Goal: Task Accomplishment & Management: Complete application form

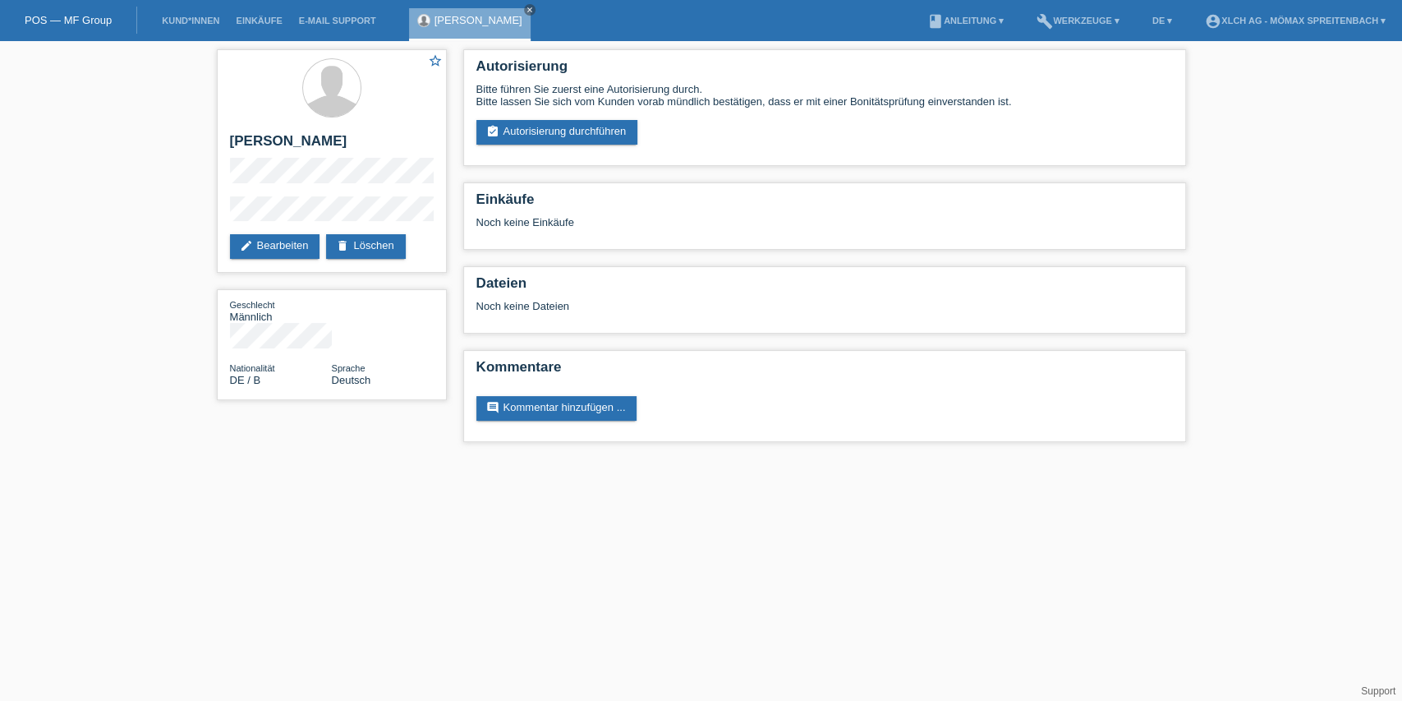
click at [214, 28] on li "Kund*innen" at bounding box center [191, 21] width 74 height 42
click at [213, 25] on link "Kund*innen" at bounding box center [191, 21] width 74 height 10
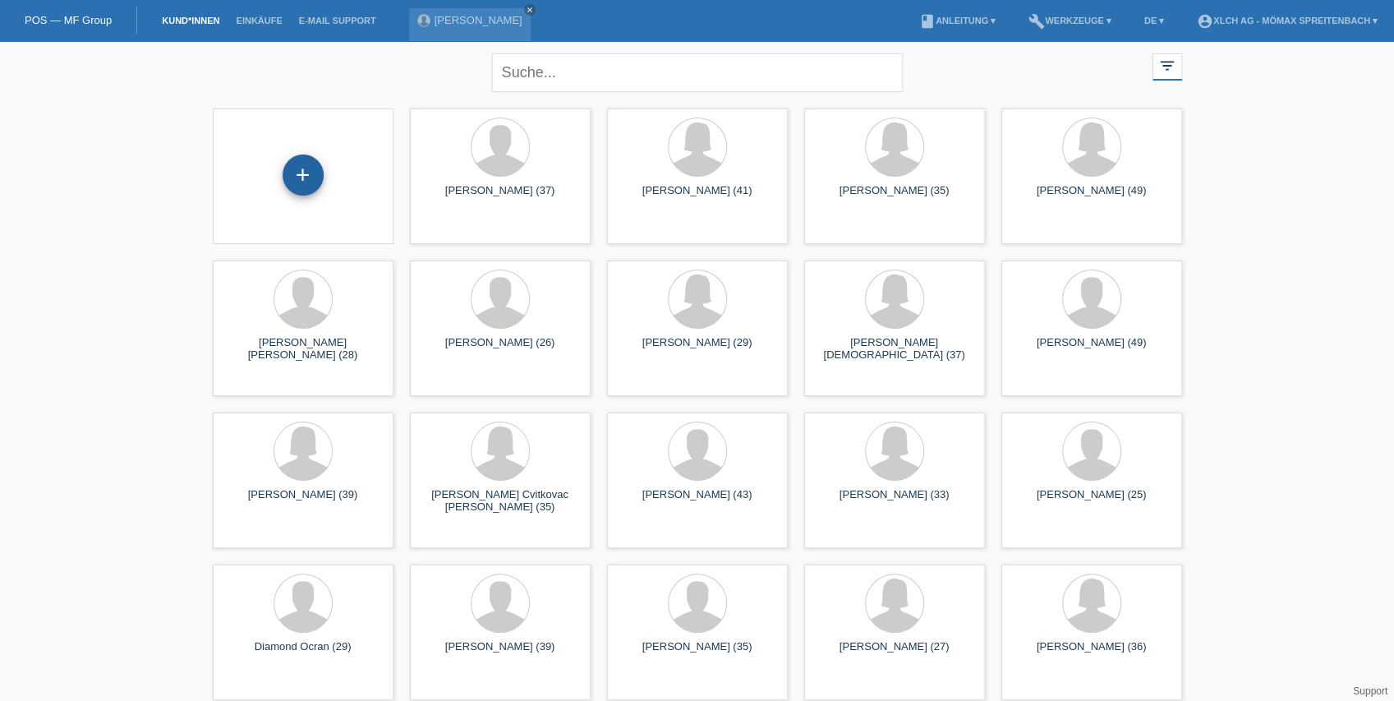
drag, startPoint x: 307, startPoint y: 172, endPoint x: 310, endPoint y: 190, distance: 17.6
click at [306, 172] on div "+" at bounding box center [303, 174] width 41 height 41
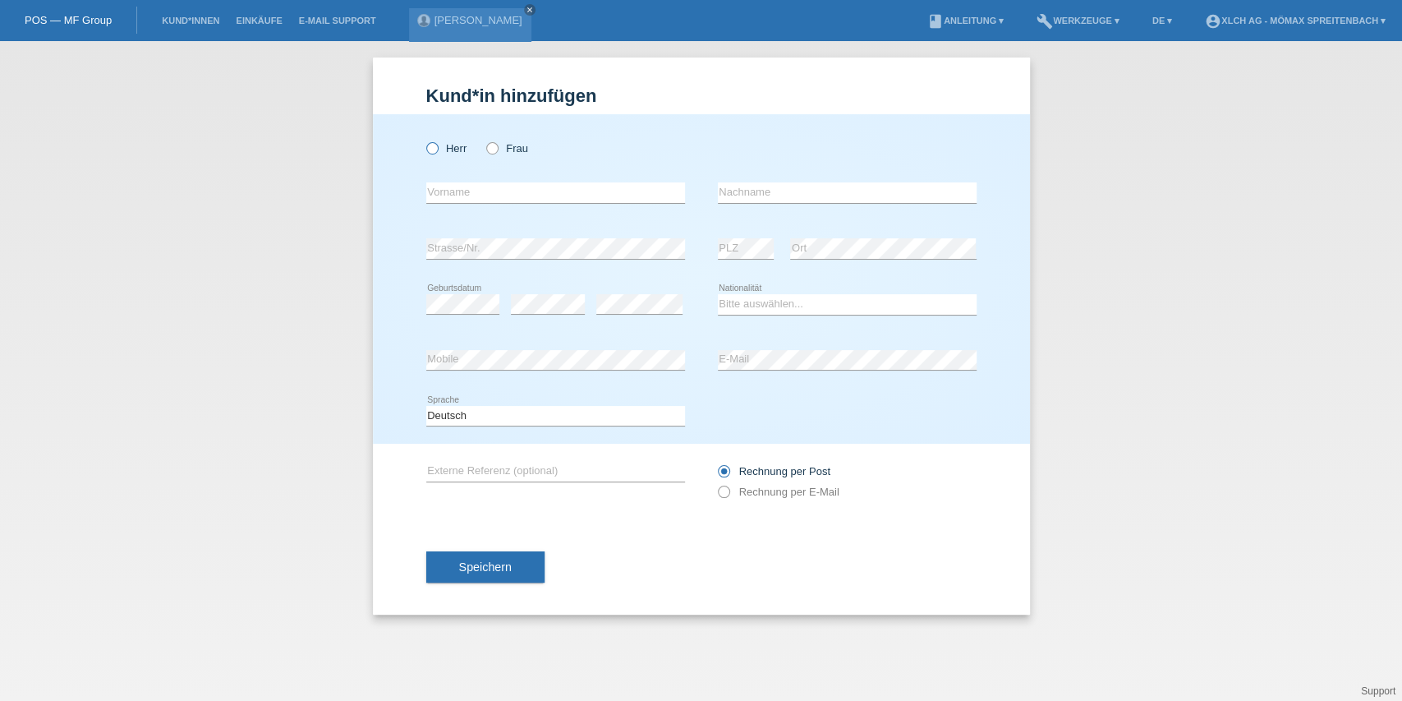
click at [439, 149] on label "Herr" at bounding box center [446, 148] width 41 height 12
click at [437, 149] on input "Herr" at bounding box center [431, 147] width 11 height 11
radio input "true"
click at [484, 140] on icon at bounding box center [484, 140] width 0 height 0
click at [494, 149] on input "Frau" at bounding box center [491, 147] width 11 height 11
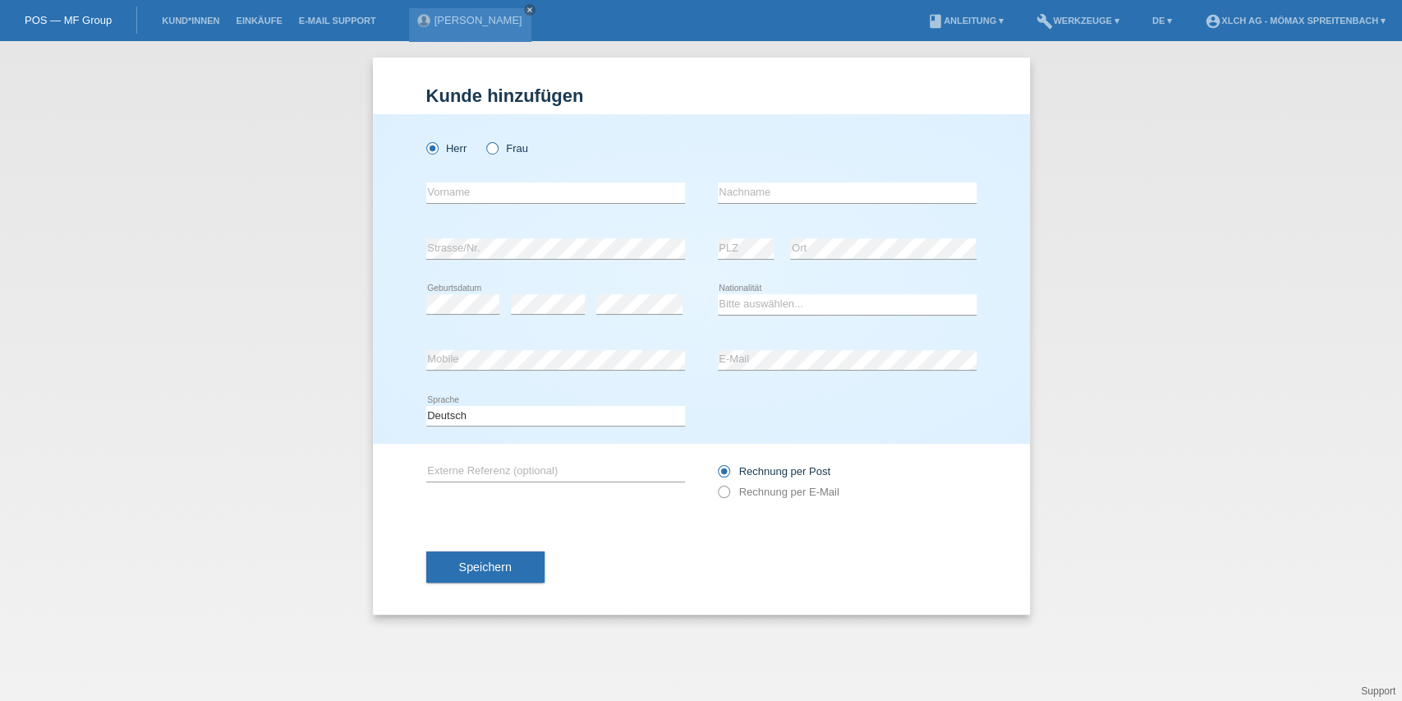
radio input "true"
click at [552, 192] on input "text" at bounding box center [555, 192] width 259 height 21
paste input "Bukurije"
type input "Bukurije"
click at [759, 204] on icon at bounding box center [847, 203] width 259 height 1
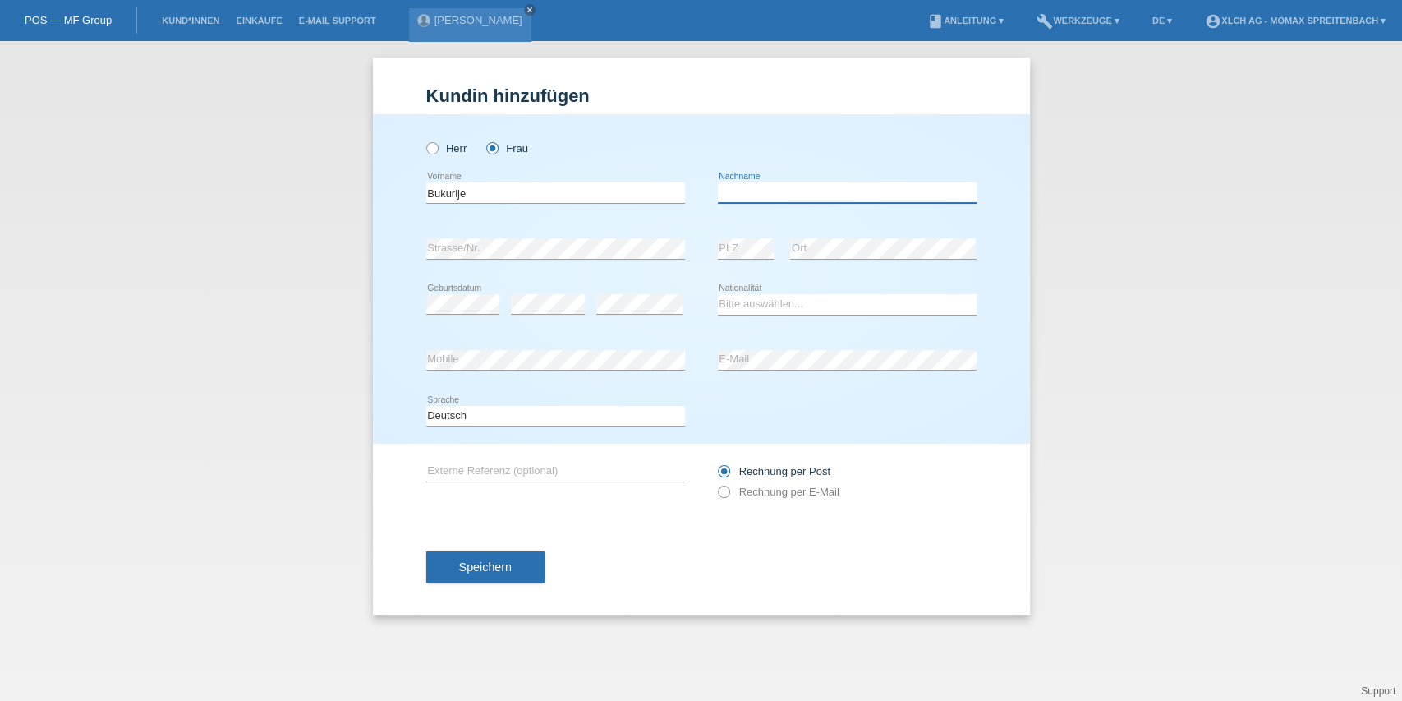
click at [753, 188] on input "text" at bounding box center [847, 192] width 259 height 21
paste input "Elshani"
type input "Elshani"
click at [831, 304] on select "Bitte auswählen... Schweiz Deutschland Liechtenstein Österreich ------------ Af…" at bounding box center [847, 304] width 259 height 20
select select "AL"
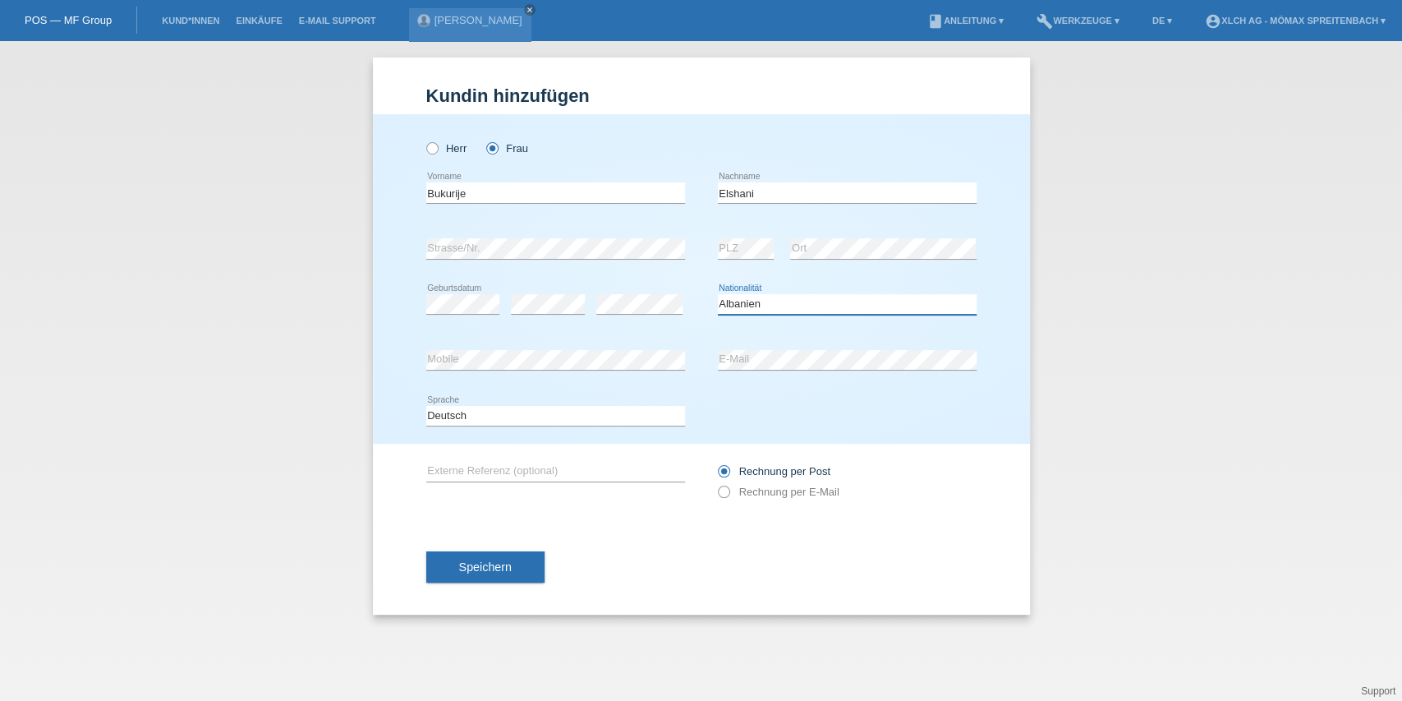
click at [718, 294] on select "Bitte auswählen... Schweiz Deutschland Liechtenstein Österreich ------------ Af…" at bounding box center [847, 304] width 259 height 20
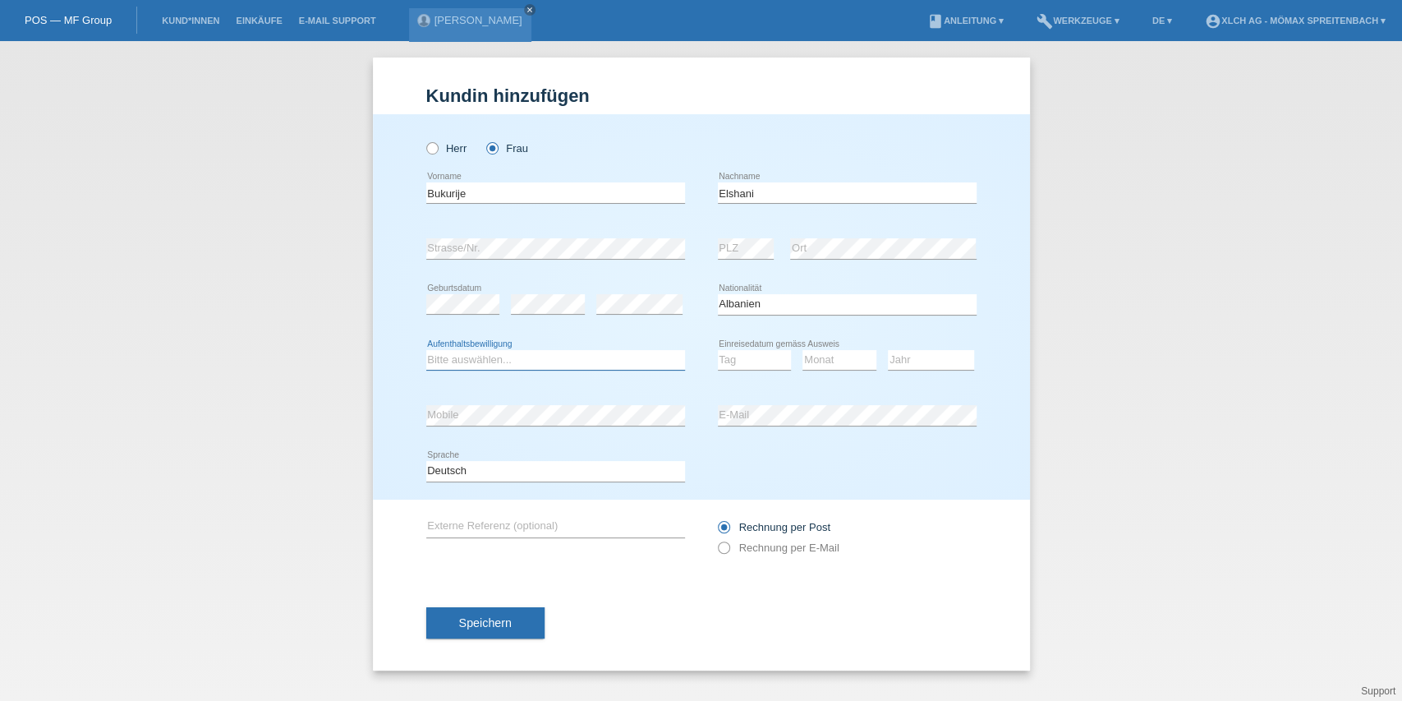
click at [517, 354] on select "Bitte auswählen... C B B - Flüchtlingsstatus Andere" at bounding box center [555, 360] width 259 height 20
select select "C"
click at [426, 350] on select "Bitte auswählen... C B B - Flüchtlingsstatus Andere" at bounding box center [555, 360] width 259 height 20
click at [728, 361] on select "Tag 01 02 03 04 05 06 07 08 09 10 11" at bounding box center [755, 360] width 74 height 20
click at [718, 350] on select "Tag 01 02 03 04 05 06 07 08 09 10 11" at bounding box center [755, 360] width 74 height 20
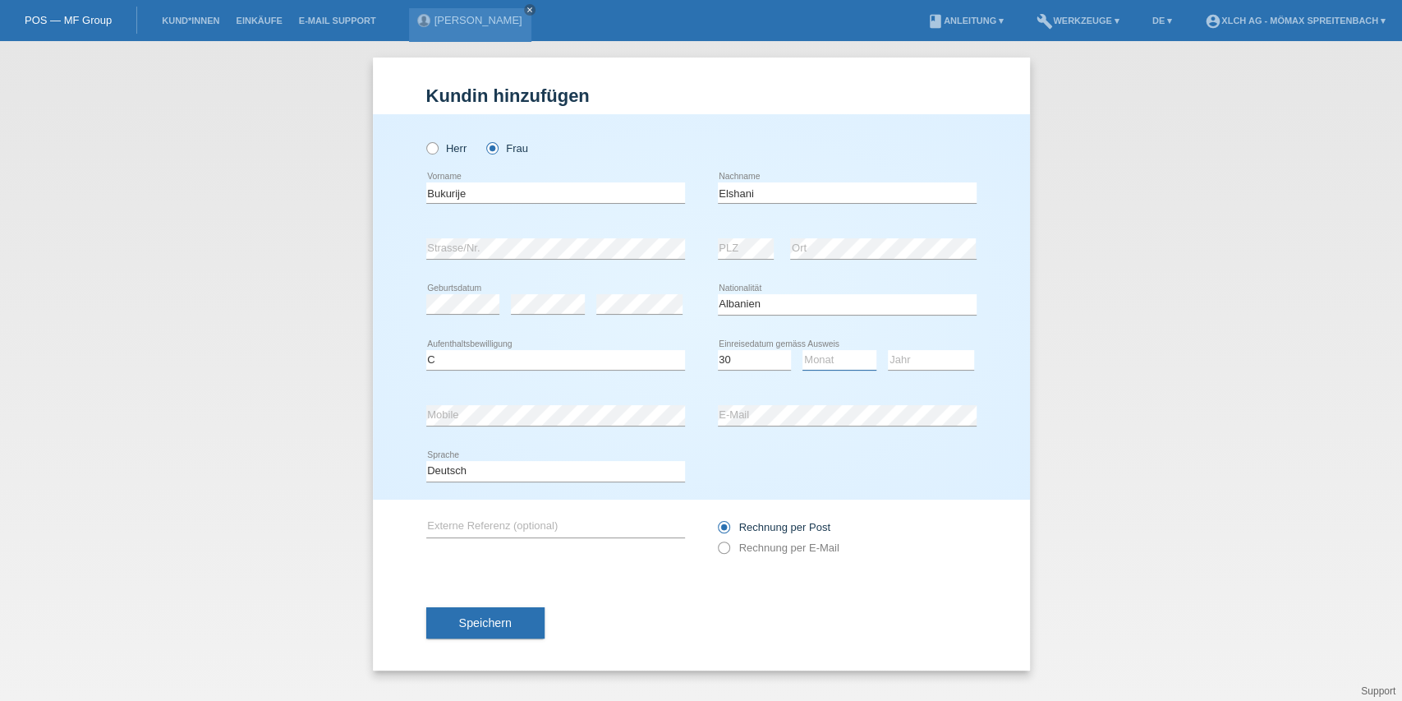
click at [830, 352] on select "Monat 01 02 03 04 05 06 07 08 09 10 11" at bounding box center [839, 360] width 74 height 20
click at [775, 356] on select "Tag 01 02 03 04 05 06 07 08 09 10 11" at bounding box center [755, 360] width 74 height 20
click at [773, 356] on select "Tag 01 02 03 04 05 06 07 08 09 10 11" at bounding box center [755, 360] width 74 height 20
click at [768, 353] on select "Tag 01 02 03 04 05 06 07 08 09 10 11" at bounding box center [755, 360] width 74 height 20
select select "26"
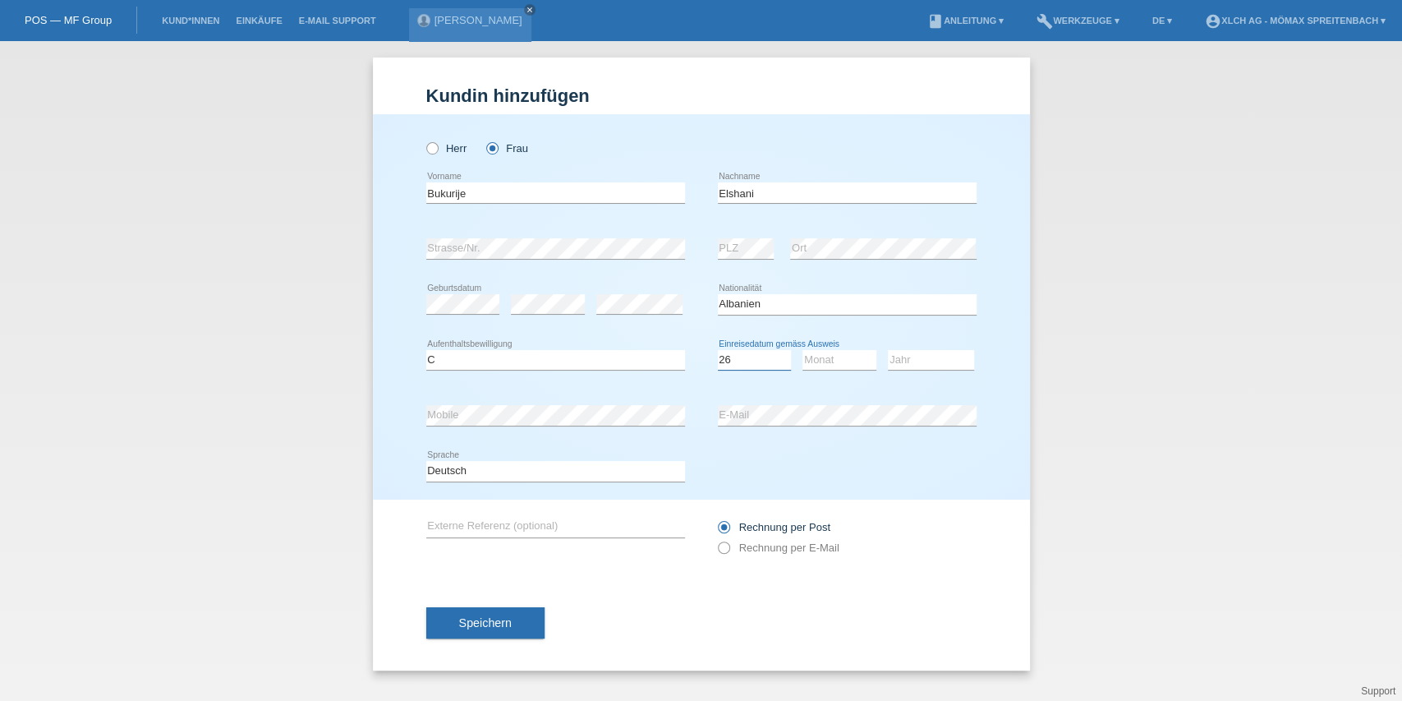
click at [718, 350] on select "Tag 01 02 03 04 05 06 07 08 09 10 11" at bounding box center [755, 360] width 74 height 20
click at [824, 364] on select "Monat 01 02 03 04 05 06 07 08 09 10 11" at bounding box center [839, 360] width 74 height 20
select select "09"
click at [802, 350] on select "Monat 01 02 03 04 05 06 07 08 09 10 11" at bounding box center [839, 360] width 74 height 20
click at [921, 355] on select "Jahr 2025 2024 2023 2022 2021 2020 2019 2018 2017 2016 2015 2014 2013 2012 2011…" at bounding box center [931, 360] width 86 height 20
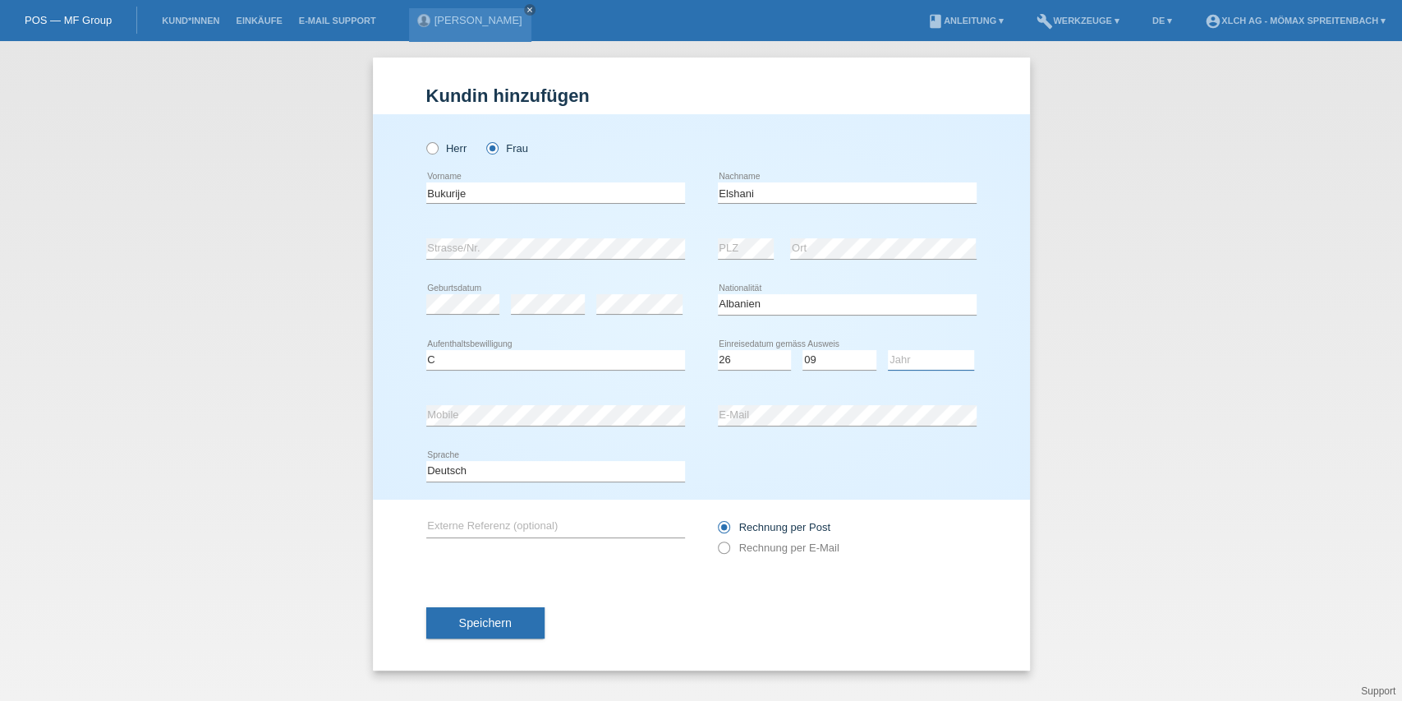
select select "2022"
click at [888, 350] on select "Jahr 2025 2024 2023 2022 2021 2020 2019 2018 2017 2016 2015 2014 2013 2012 2011…" at bounding box center [931, 360] width 86 height 20
click at [508, 624] on span "Speichern" at bounding box center [485, 622] width 53 height 13
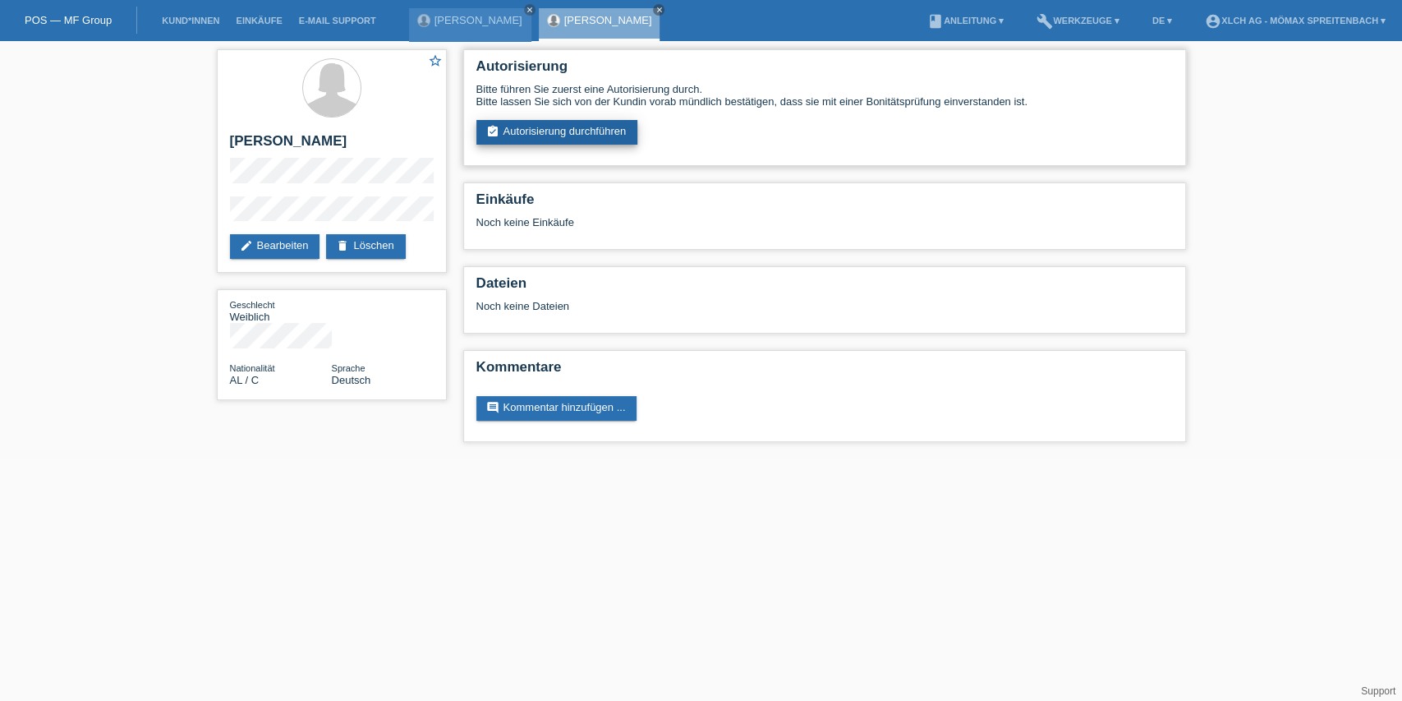
click at [568, 135] on link "assignment_turned_in Autorisierung durchführen" at bounding box center [557, 132] width 162 height 25
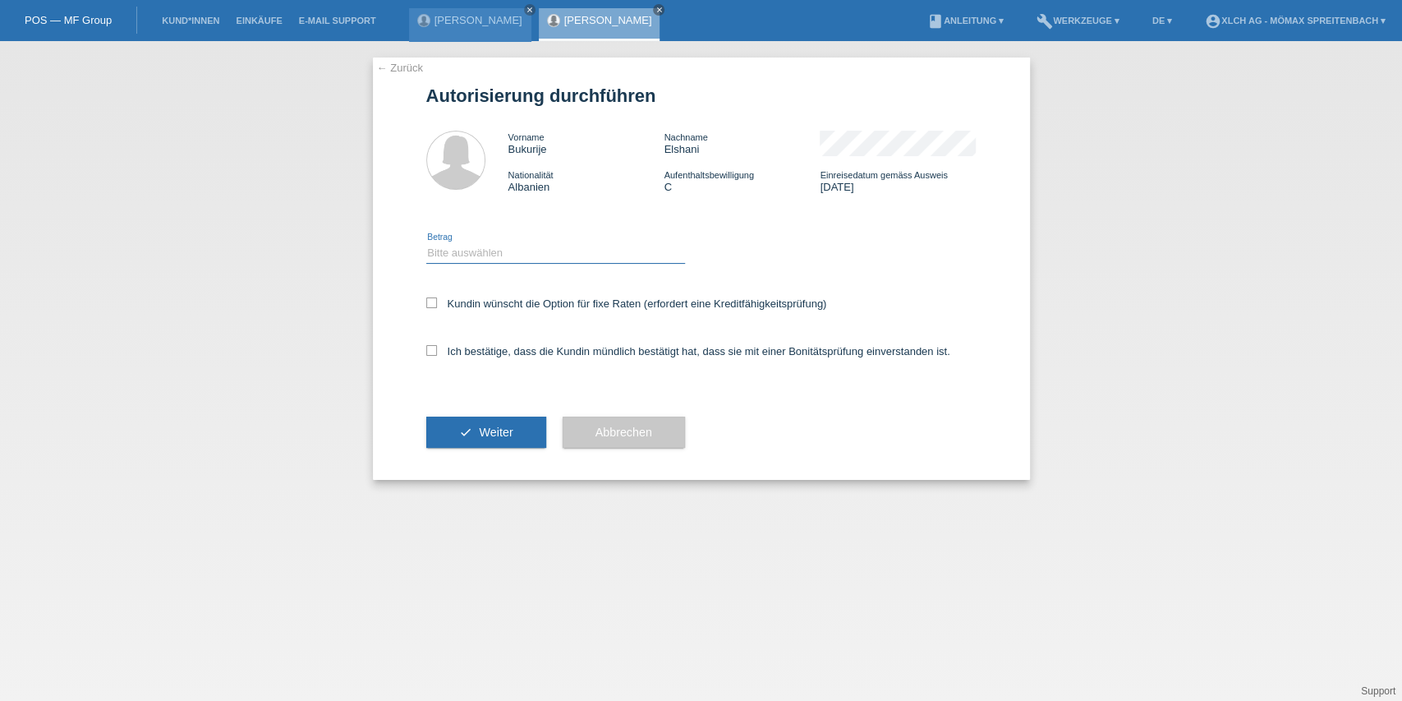
click at [508, 253] on select "Bitte auswählen CHF 1.00 - CHF 499.00 CHF 500.00 - CHF 1'999.00 CHF 2'000.00 - …" at bounding box center [555, 253] width 259 height 20
select select "2"
click at [426, 243] on select "Bitte auswählen CHF 1.00 - CHF 499.00 CHF 500.00 - CHF 1'999.00 CHF 2'000.00 - …" at bounding box center [555, 253] width 259 height 20
click at [512, 430] on span "Weiter" at bounding box center [496, 431] width 34 height 13
click at [432, 357] on label "Ich bestätige, dass die Kundin mündlich bestätigt hat, dass sie mit einer Bonit…" at bounding box center [688, 351] width 524 height 12
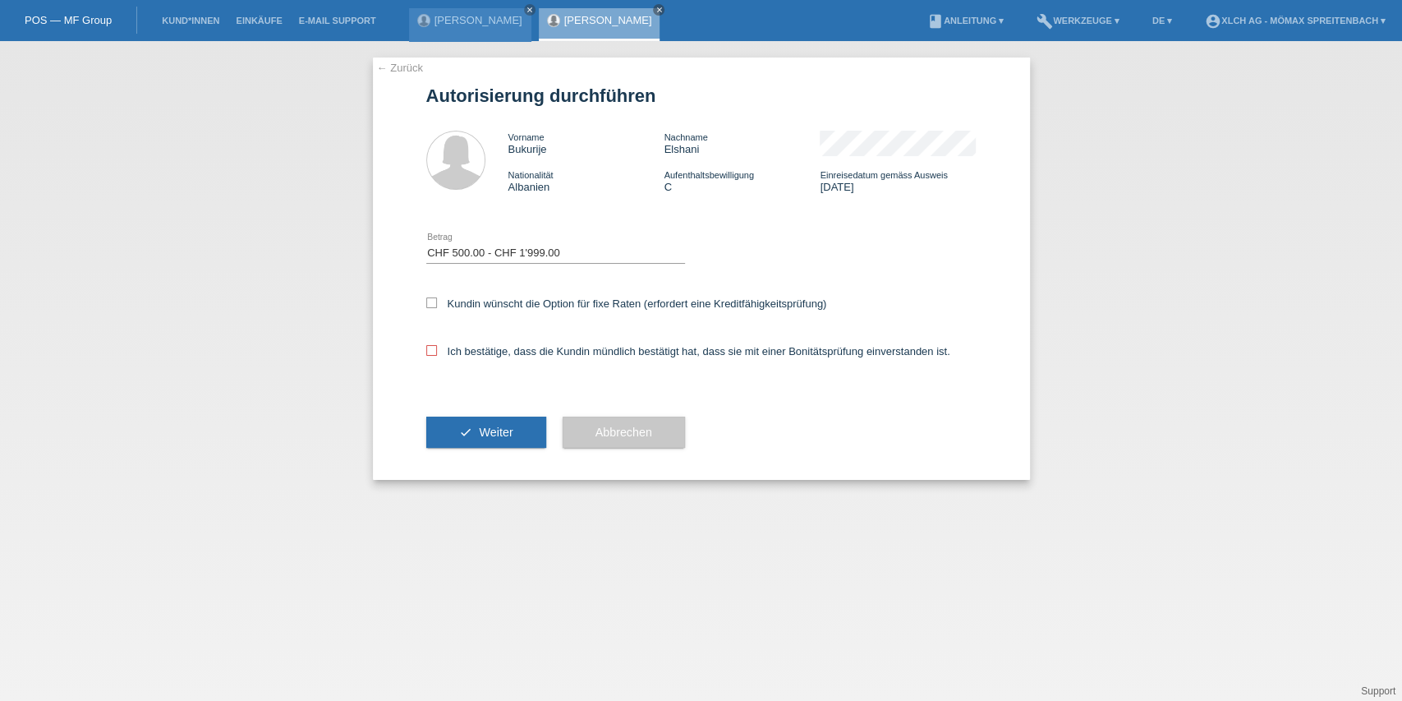
click at [432, 356] on input "Ich bestätige, dass die Kundin mündlich bestätigt hat, dass sie mit einer Bonit…" at bounding box center [431, 350] width 11 height 11
checkbox input "true"
click at [432, 307] on icon at bounding box center [431, 302] width 11 height 11
click at [432, 307] on input "Kundin wünscht die Option für fixe Raten (erfordert eine Kreditfähigkeitsprüfun…" at bounding box center [431, 302] width 11 height 11
checkbox input "true"
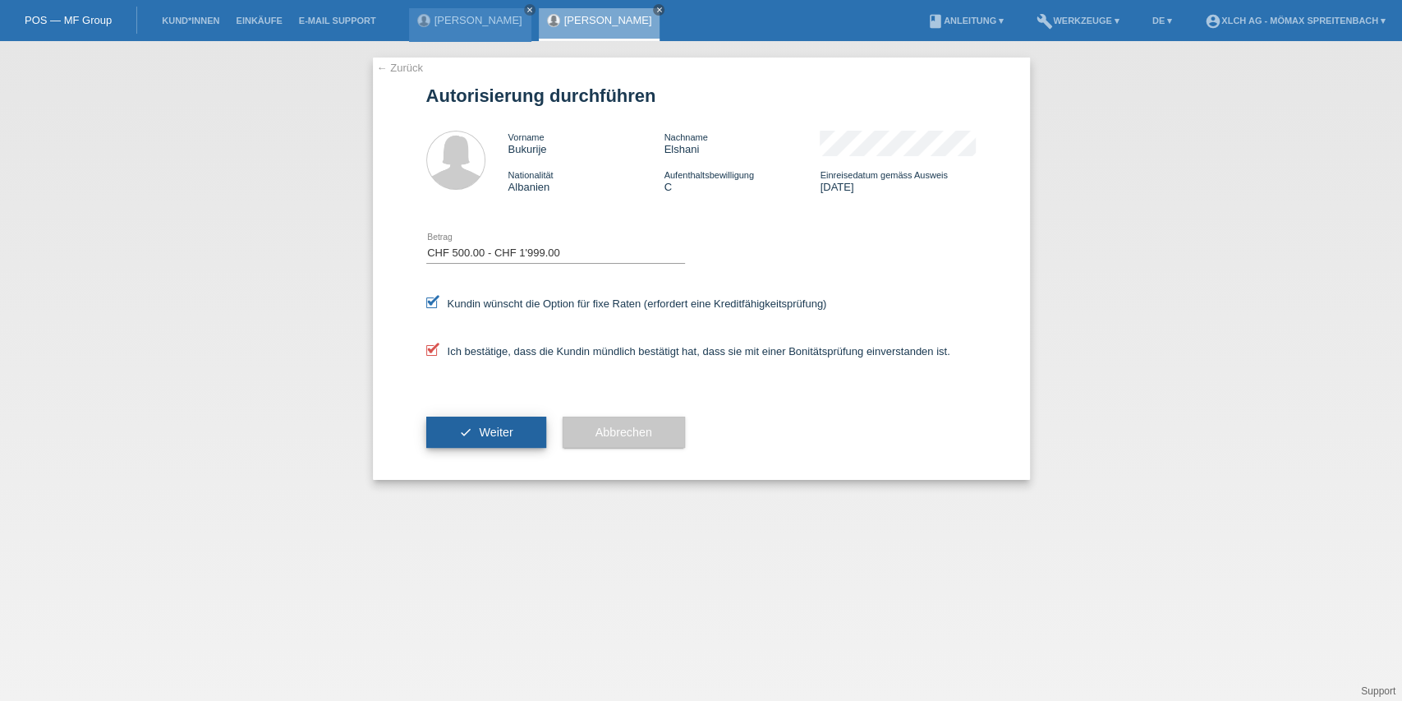
click at [499, 433] on span "Weiter" at bounding box center [496, 431] width 34 height 13
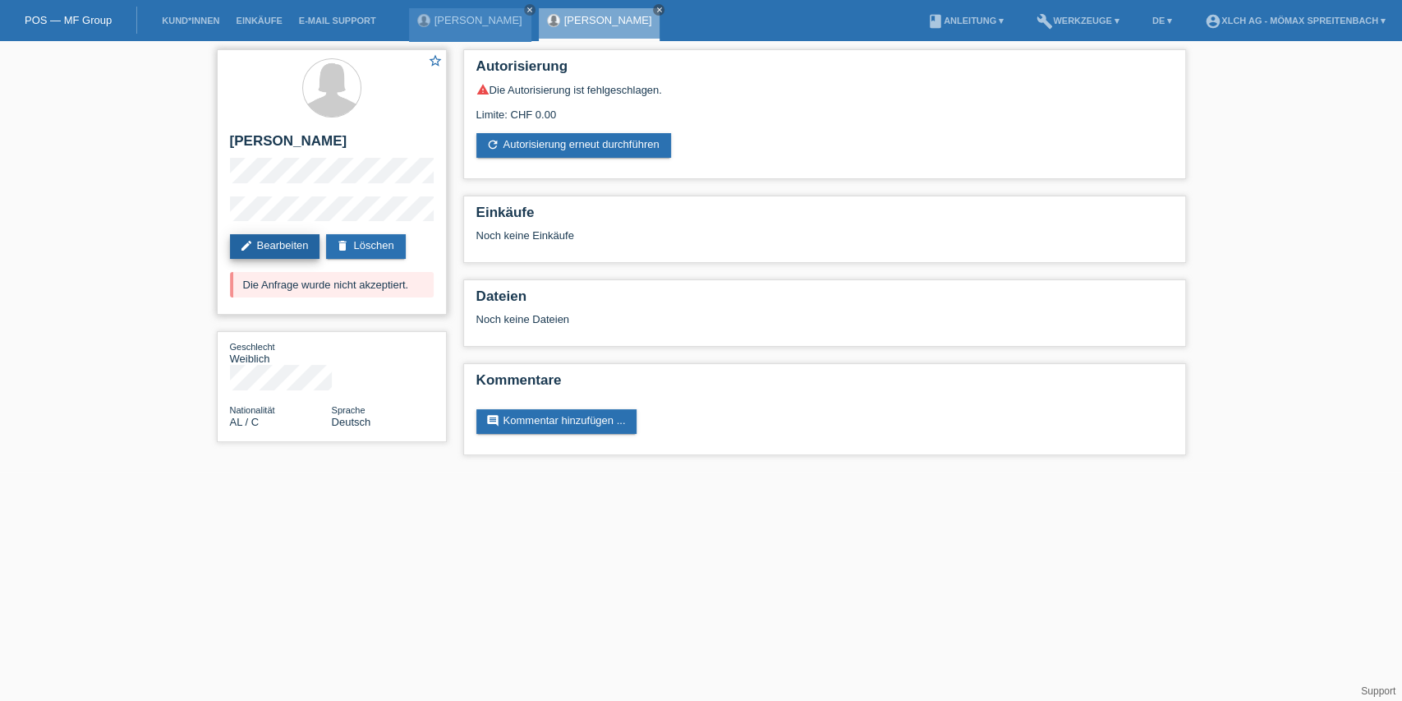
click at [297, 243] on link "edit Bearbeiten" at bounding box center [275, 246] width 90 height 25
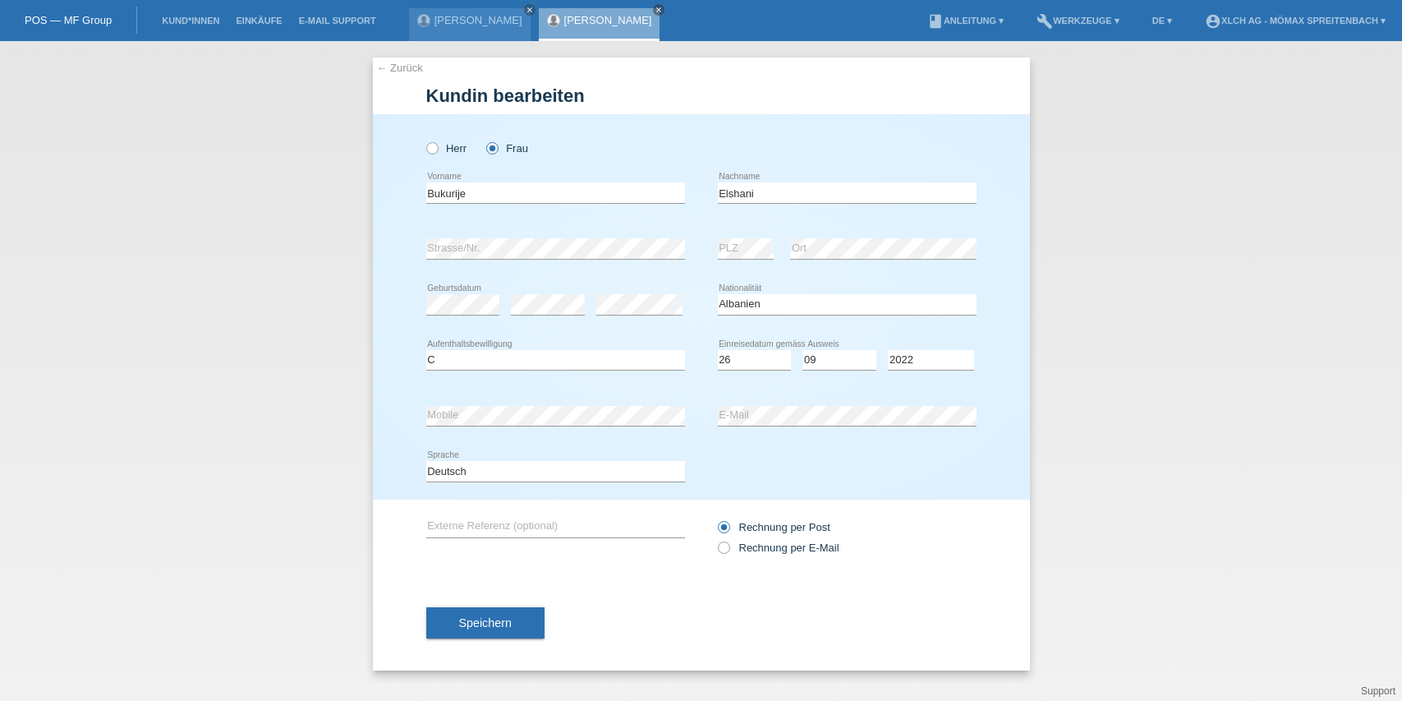
select select "AL"
select select "C"
select select "26"
select select "09"
select select "2022"
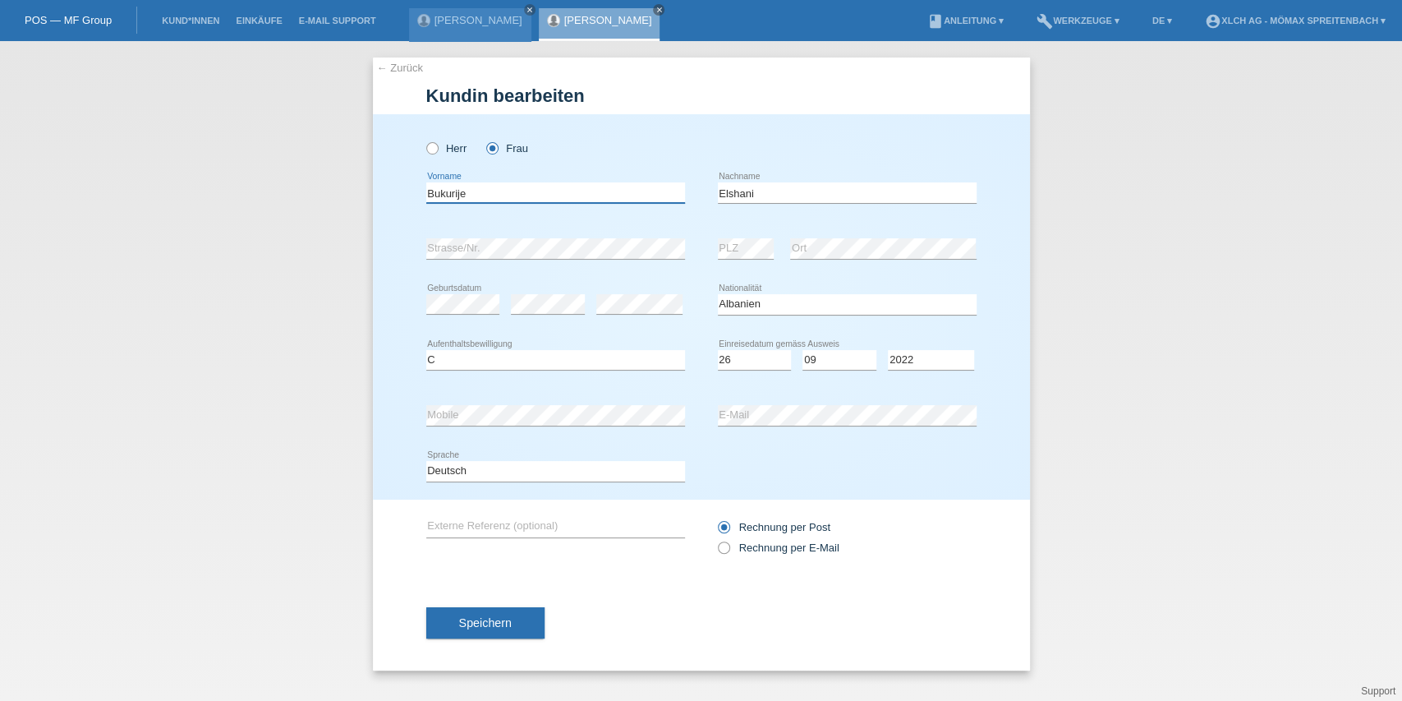
click at [533, 199] on input "Bukurije" at bounding box center [555, 192] width 259 height 21
type input "B"
click at [440, 147] on label "Herr" at bounding box center [446, 148] width 41 height 12
click at [437, 147] on input "Herr" at bounding box center [431, 147] width 11 height 11
radio input "true"
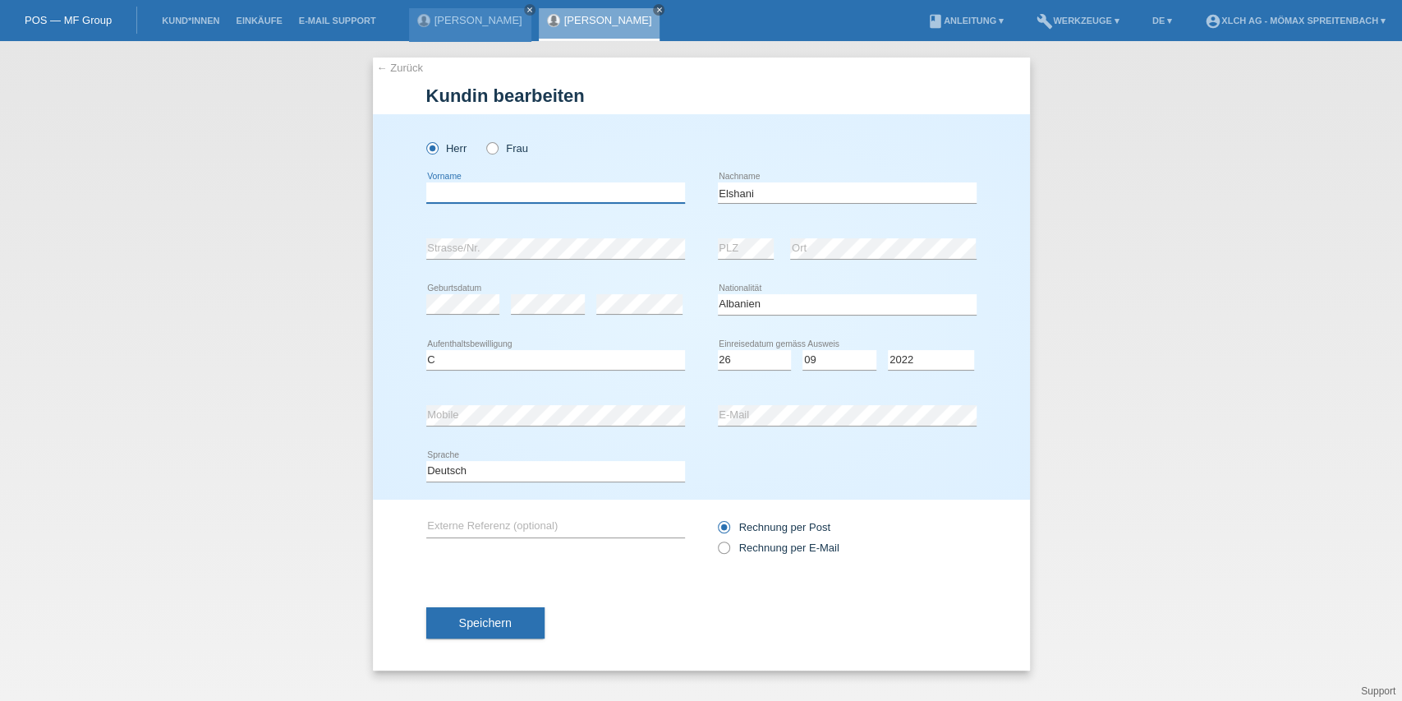
click at [536, 194] on input "text" at bounding box center [555, 192] width 259 height 21
type input "Becir"
click at [766, 356] on select "Tag 01 02 03 04 05 06 07 08 09 10 11" at bounding box center [755, 360] width 74 height 20
select select "18"
click at [718, 350] on select "Tag 01 02 03 04 05 06 07 08 09 10 11" at bounding box center [755, 360] width 74 height 20
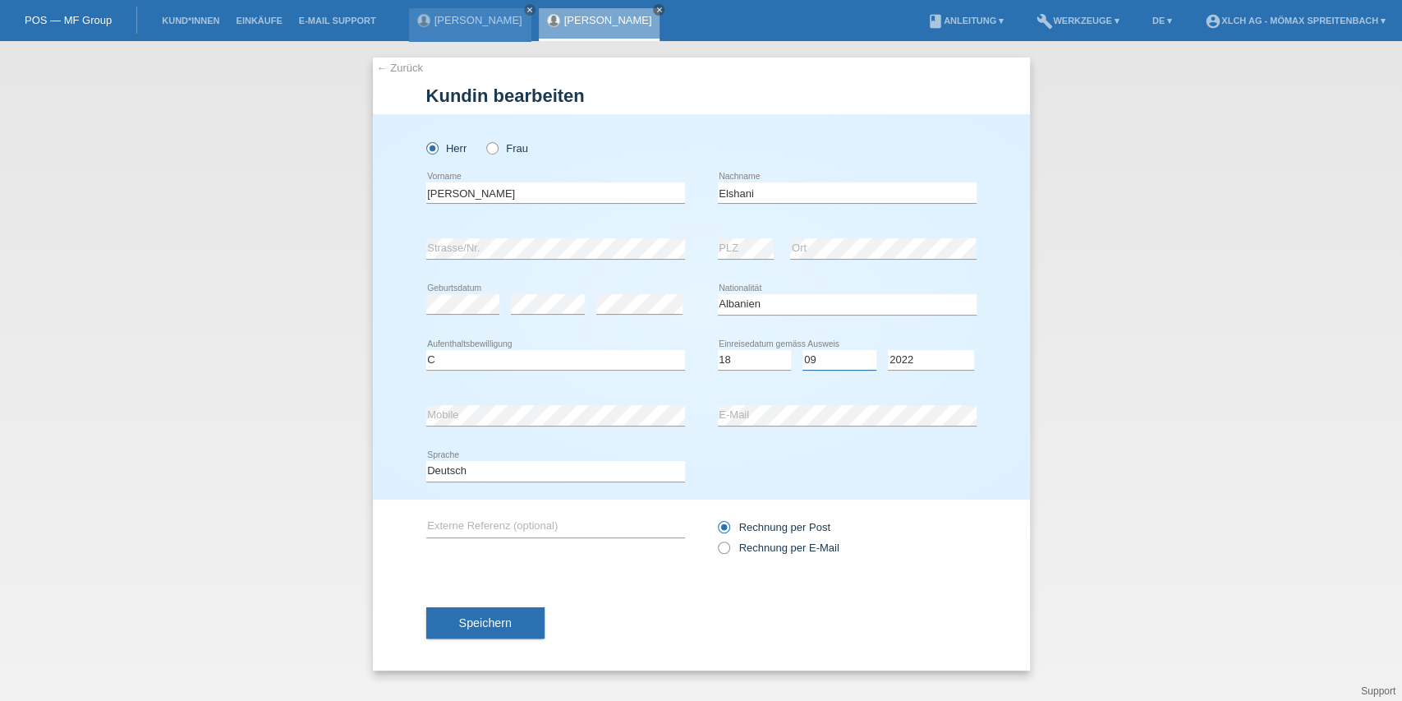
click at [830, 356] on select "Monat 01 02 03 04 05 06 07 08 09 10 11" at bounding box center [839, 360] width 74 height 20
select select "10"
click at [802, 350] on select "Monat 01 02 03 04 05 06 07 08 09 10 11" at bounding box center [839, 360] width 74 height 20
click at [914, 356] on select "Jahr 2025 2024 2023 2022 2021 2020 2019 2018 2017 2016 2015 2014 2013 2012 2011…" at bounding box center [931, 360] width 86 height 20
select select "2023"
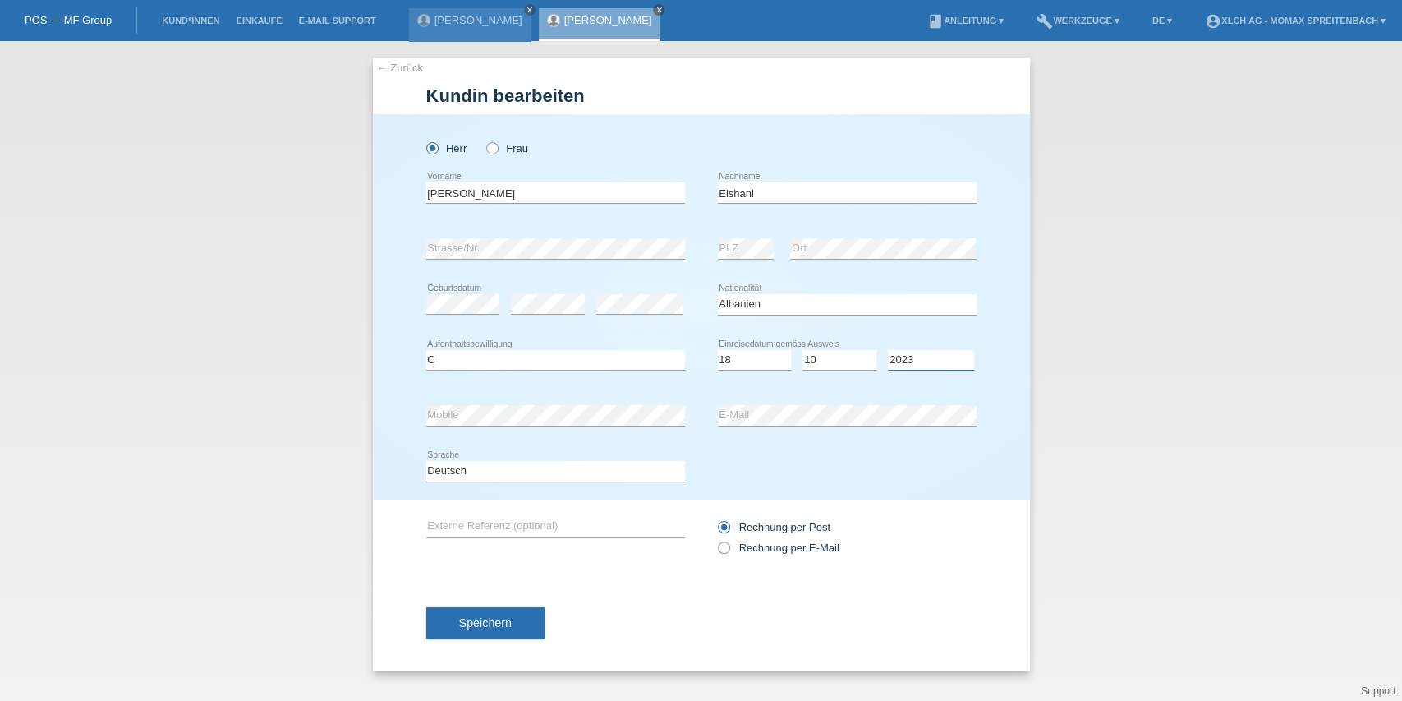
click at [888, 350] on select "Jahr 2025 2024 2023 2022 2021 2020 2019 2018 2017 2016 2015 2014 2013 2012 2011…" at bounding box center [931, 360] width 86 height 20
click at [498, 627] on span "Speichern" at bounding box center [485, 622] width 53 height 13
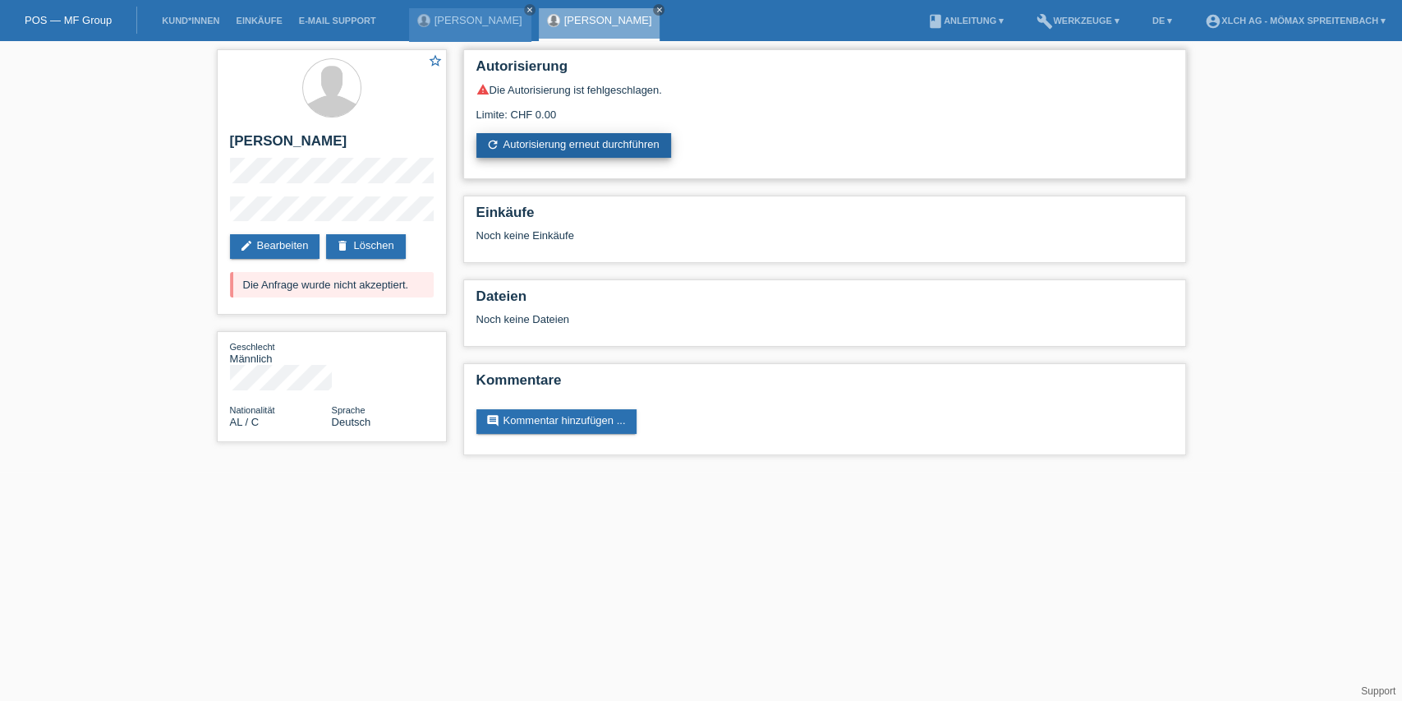
click at [616, 145] on link "refresh Autorisierung erneut durchführen" at bounding box center [573, 145] width 195 height 25
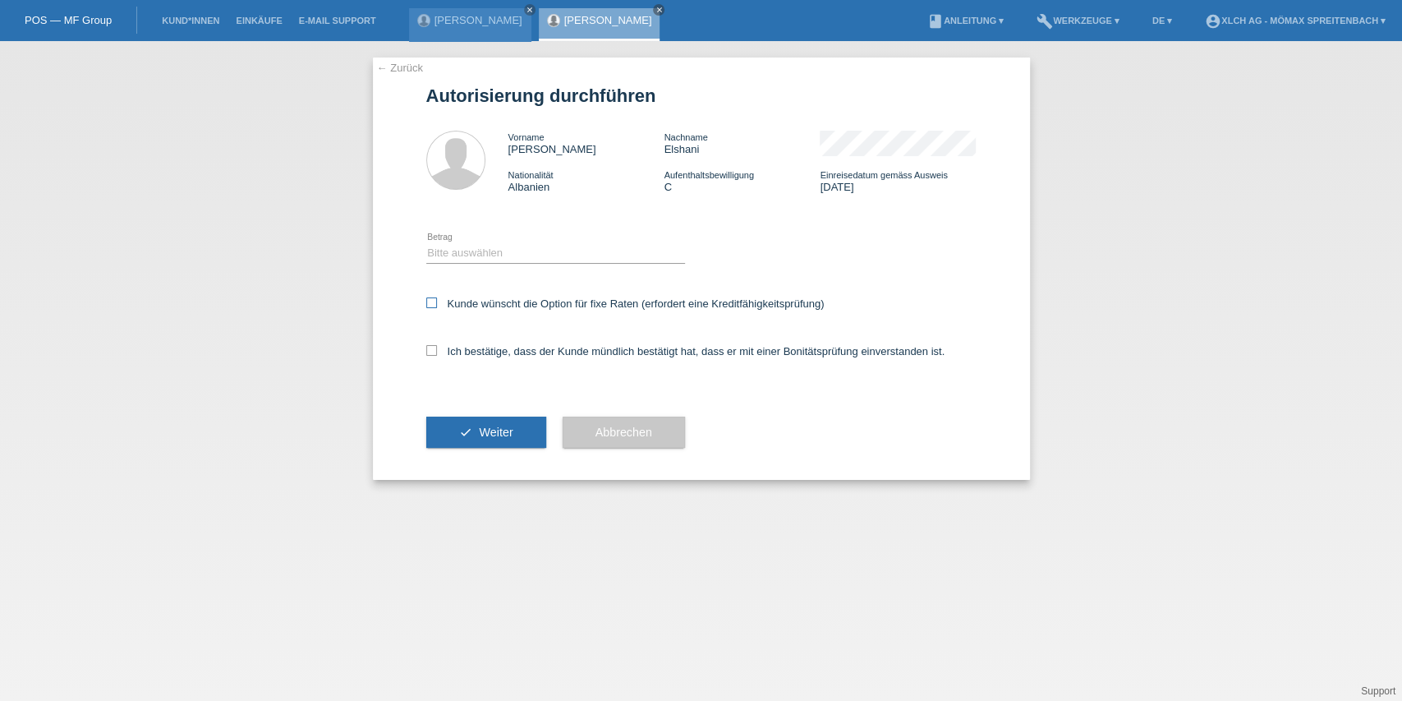
click at [432, 302] on icon at bounding box center [431, 302] width 11 height 11
click at [432, 302] on input "Kunde wünscht die Option für fixe Raten (erfordert eine Kreditfähigkeitsprüfung)" at bounding box center [431, 302] width 11 height 11
checkbox input "true"
click at [427, 353] on icon at bounding box center [431, 350] width 11 height 11
click at [427, 353] on input "Ich bestätige, dass der Kunde mündlich bestätigt hat, dass er mit einer Bonität…" at bounding box center [431, 350] width 11 height 11
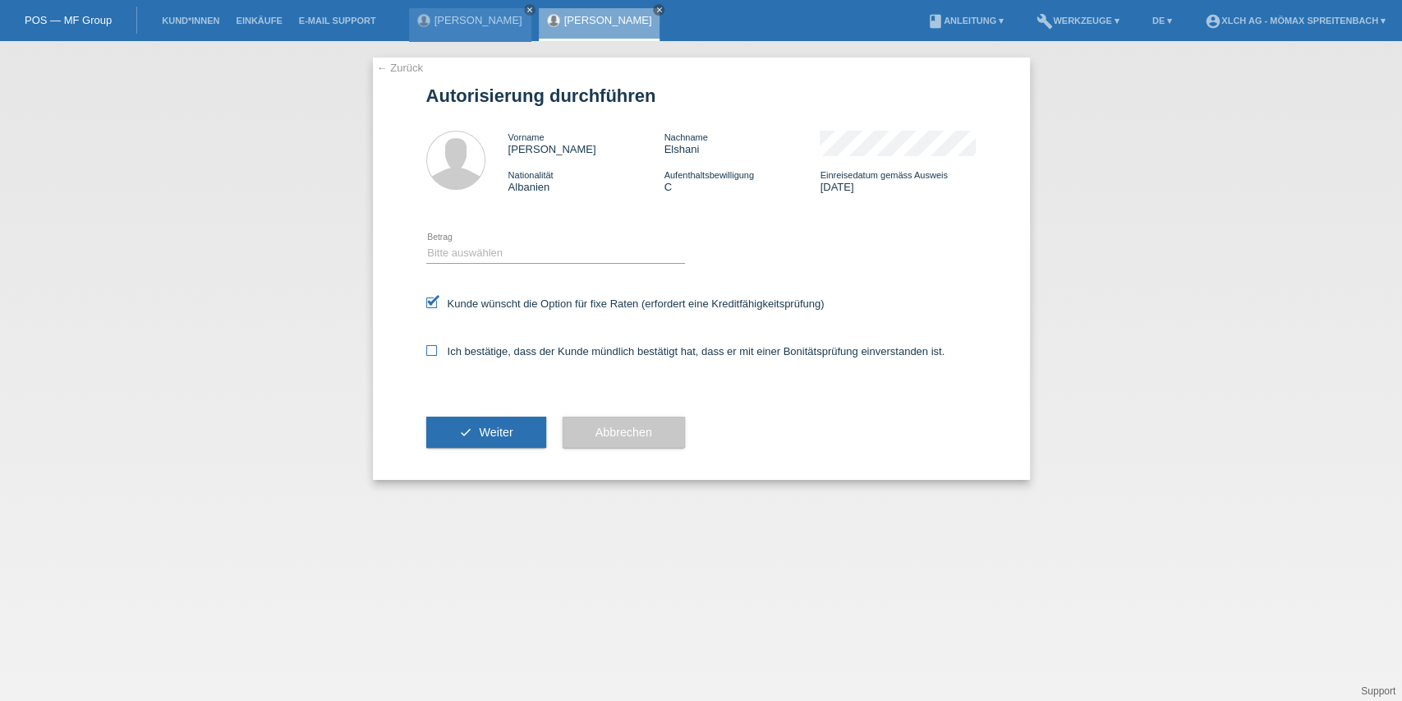
checkbox input "true"
click at [460, 256] on select "Bitte auswählen CHF 1.00 - CHF 499.00 CHF 500.00 - CHF 1'999.00 CHF 2'000.00 - …" at bounding box center [555, 253] width 259 height 20
select select "2"
click at [426, 243] on select "Bitte auswählen CHF 1.00 - CHF 499.00 CHF 500.00 - CHF 1'999.00 CHF 2'000.00 - …" at bounding box center [555, 253] width 259 height 20
click at [499, 432] on span "Weiter" at bounding box center [496, 431] width 34 height 13
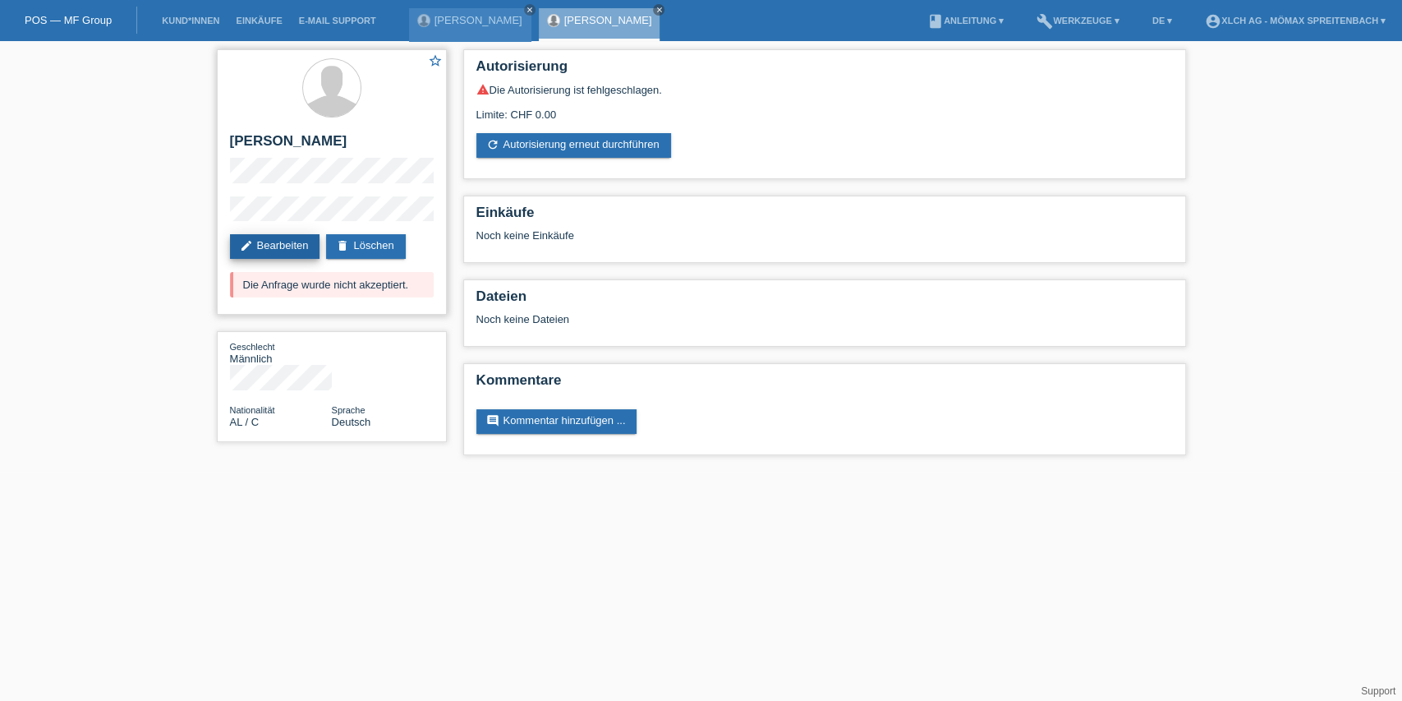
click at [284, 242] on link "edit Bearbeiten" at bounding box center [275, 246] width 90 height 25
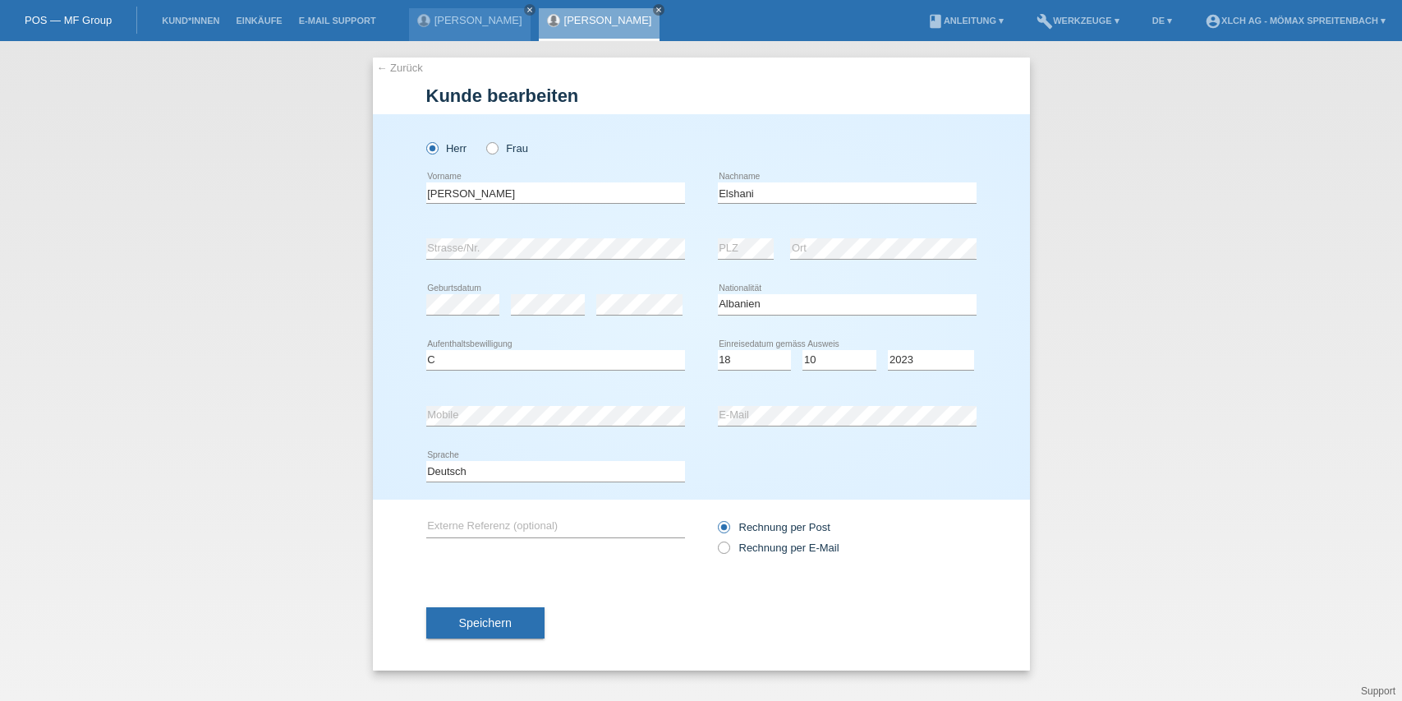
select select "AL"
select select "C"
select select "18"
select select "10"
select select "2023"
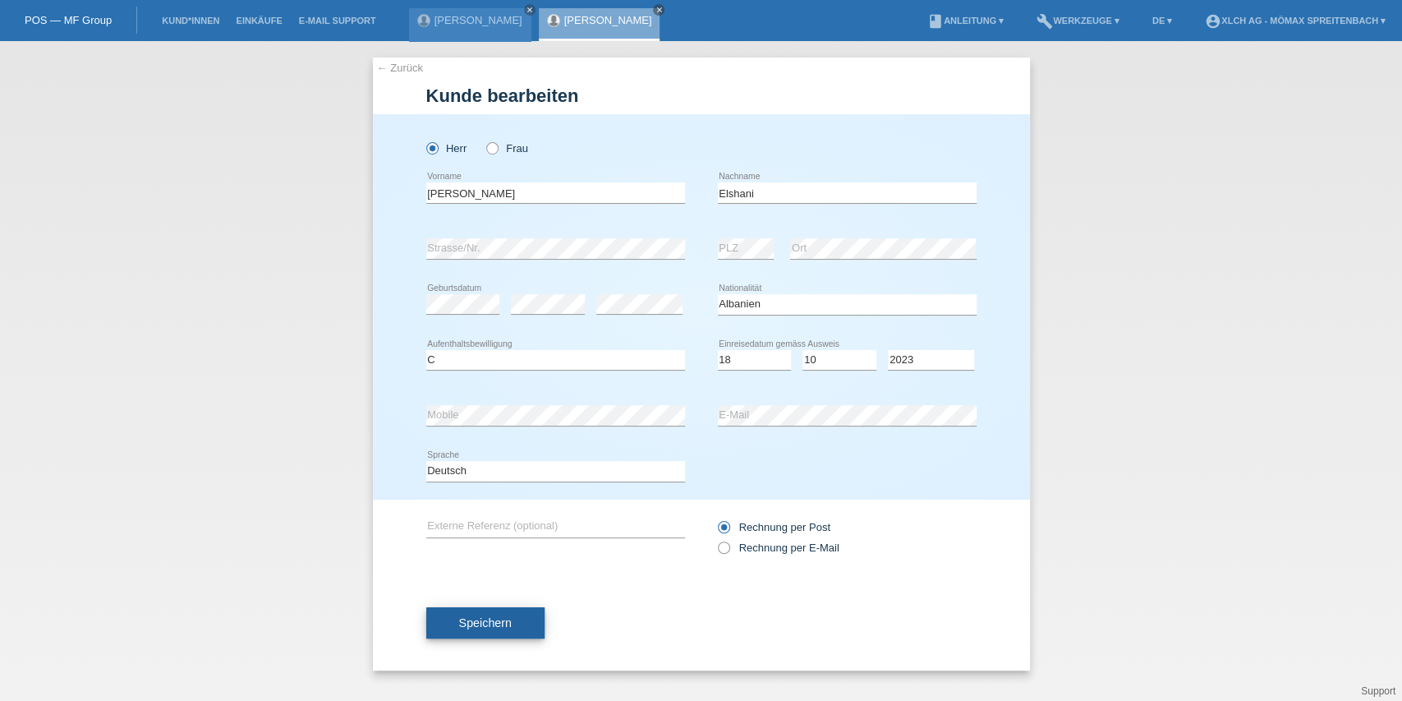
click at [526, 632] on button "Speichern" at bounding box center [485, 622] width 118 height 31
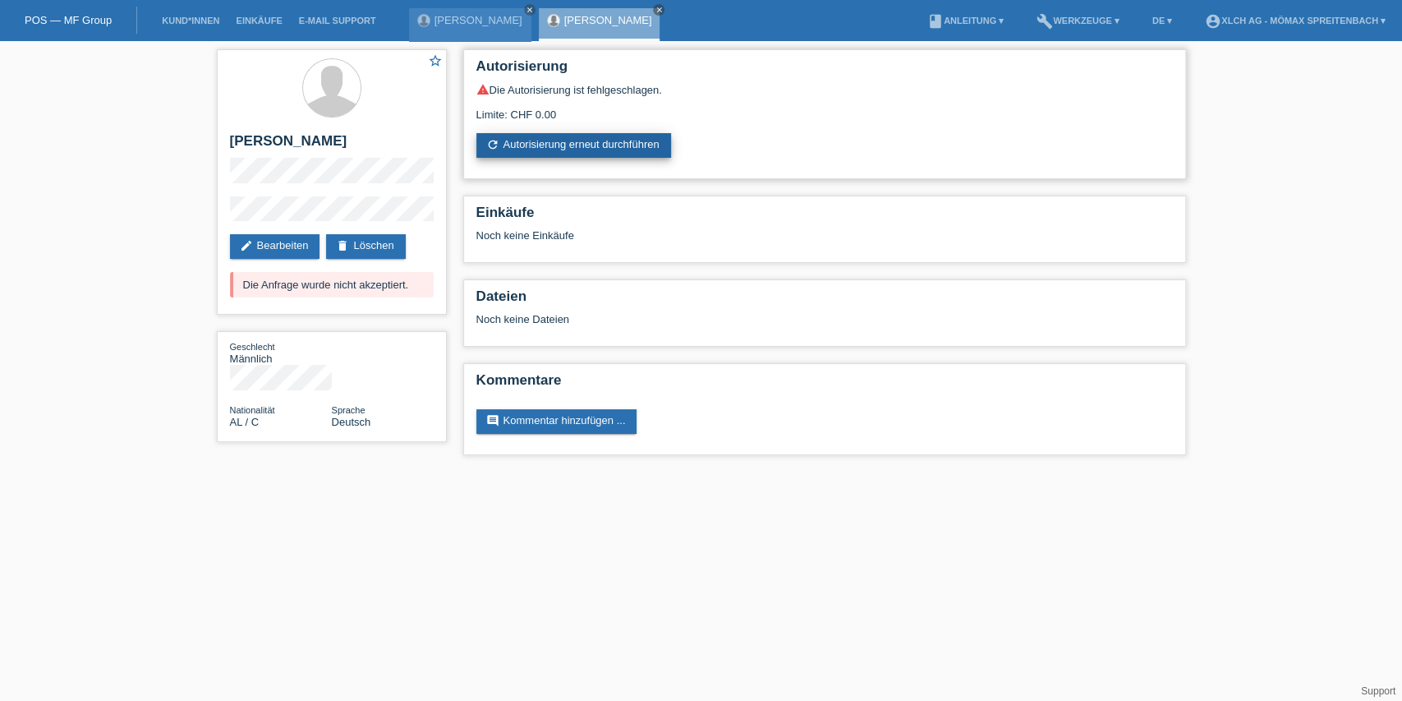
drag, startPoint x: 611, startPoint y: 145, endPoint x: 578, endPoint y: 211, distance: 74.2
click at [611, 145] on link "refresh Autorisierung erneut durchführen" at bounding box center [573, 145] width 195 height 25
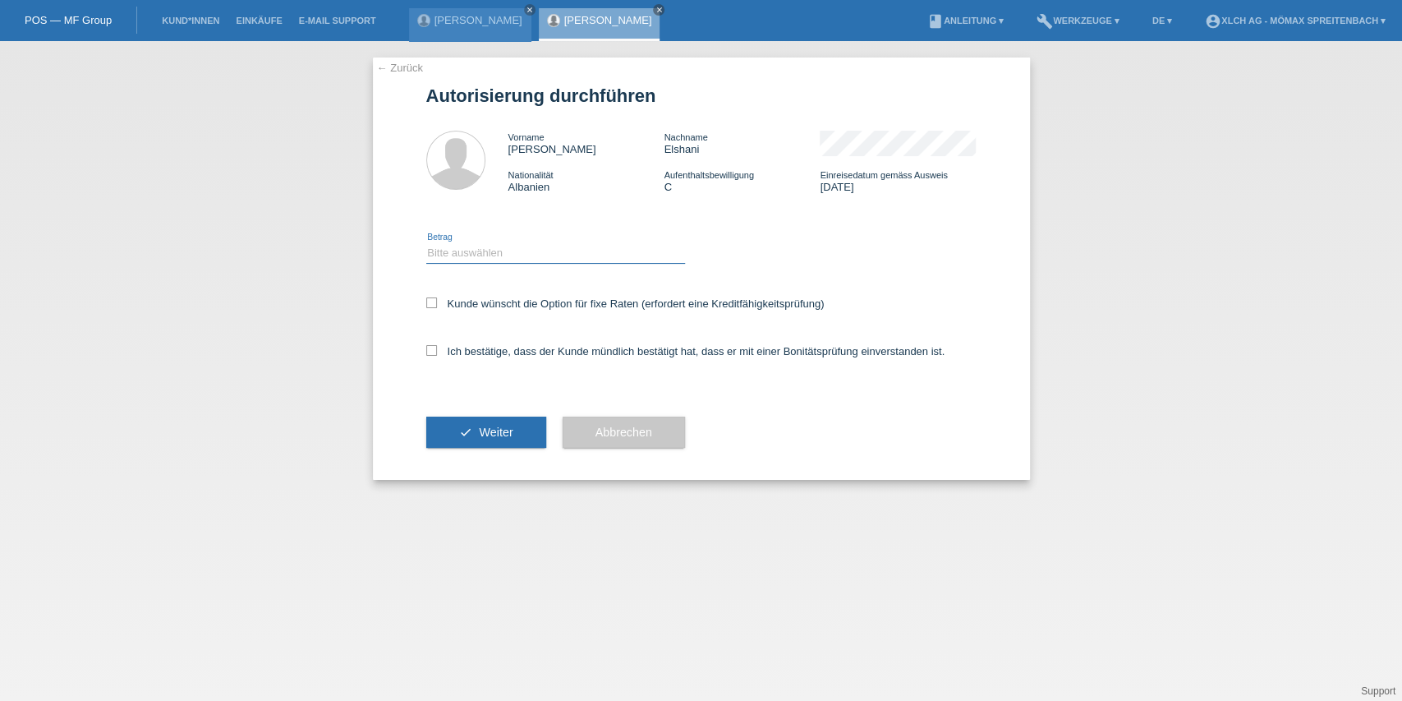
click at [538, 256] on select "Bitte auswählen CHF 1.00 - CHF 499.00 CHF 500.00 - CHF 1'999.00 CHF 2'000.00 - …" at bounding box center [555, 253] width 259 height 20
select select "2"
click at [426, 243] on select "Bitte auswählen CHF 1.00 - CHF 499.00 CHF 500.00 - CHF 1'999.00 CHF 2'000.00 - …" at bounding box center [555, 253] width 259 height 20
click at [462, 296] on div "Kunde wünscht die Option für fixe Raten (erfordert eine Kreditfähigkeitsprüfung)" at bounding box center [701, 305] width 550 height 48
click at [462, 301] on label "Kunde wünscht die Option für fixe Raten (erfordert eine Kreditfähigkeitsprüfung)" at bounding box center [625, 303] width 398 height 12
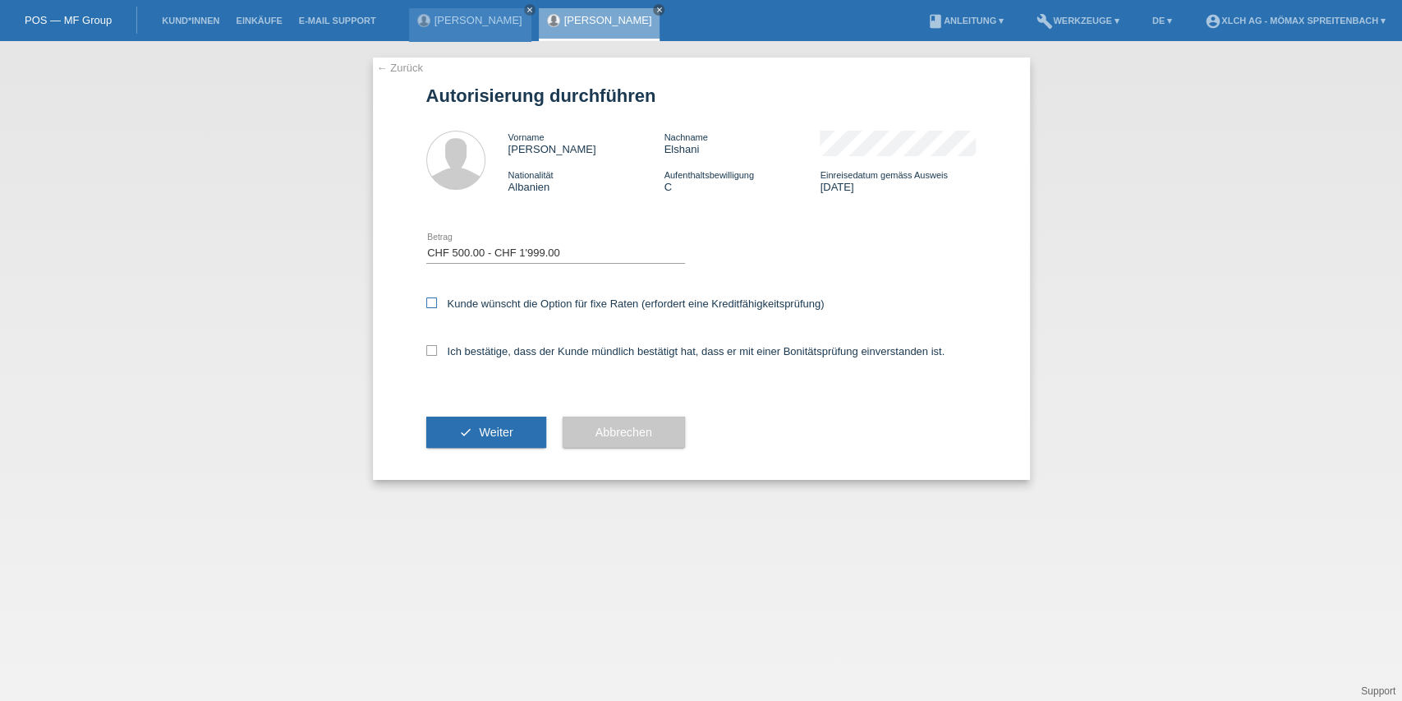
click at [437, 301] on input "Kunde wünscht die Option für fixe Raten (erfordert eine Kreditfähigkeitsprüfung)" at bounding box center [431, 302] width 11 height 11
checkbox input "true"
click at [472, 342] on div "Ich bestätige, dass der Kunde mündlich bestätigt hat, dass er mit einer Bonität…" at bounding box center [701, 357] width 550 height 56
click at [472, 352] on label "Ich bestätige, dass der Kunde mündlich bestätigt hat, dass er mit einer Bonität…" at bounding box center [685, 351] width 519 height 12
click at [437, 352] on input "Ich bestätige, dass der Kunde mündlich bestätigt hat, dass er mit einer Bonität…" at bounding box center [431, 350] width 11 height 11
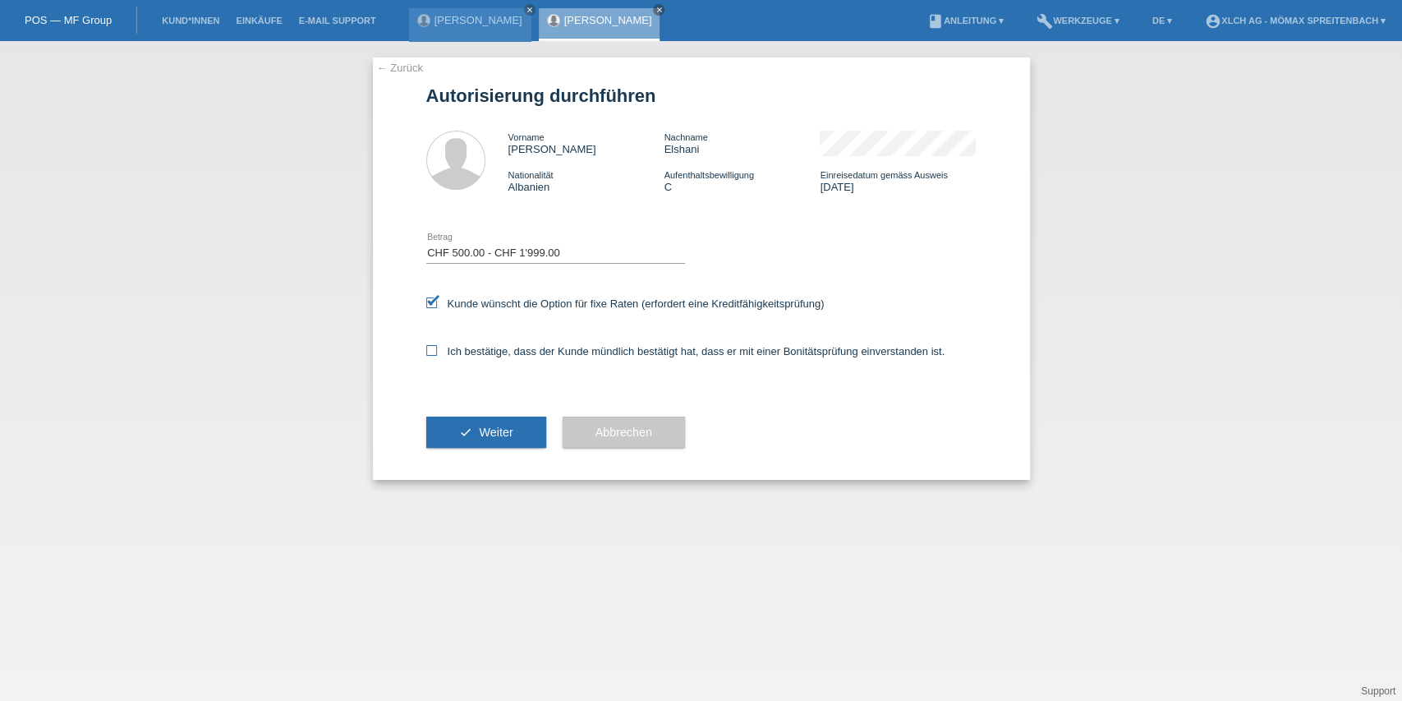
checkbox input "true"
click at [468, 422] on button "check Weiter" at bounding box center [486, 431] width 120 height 31
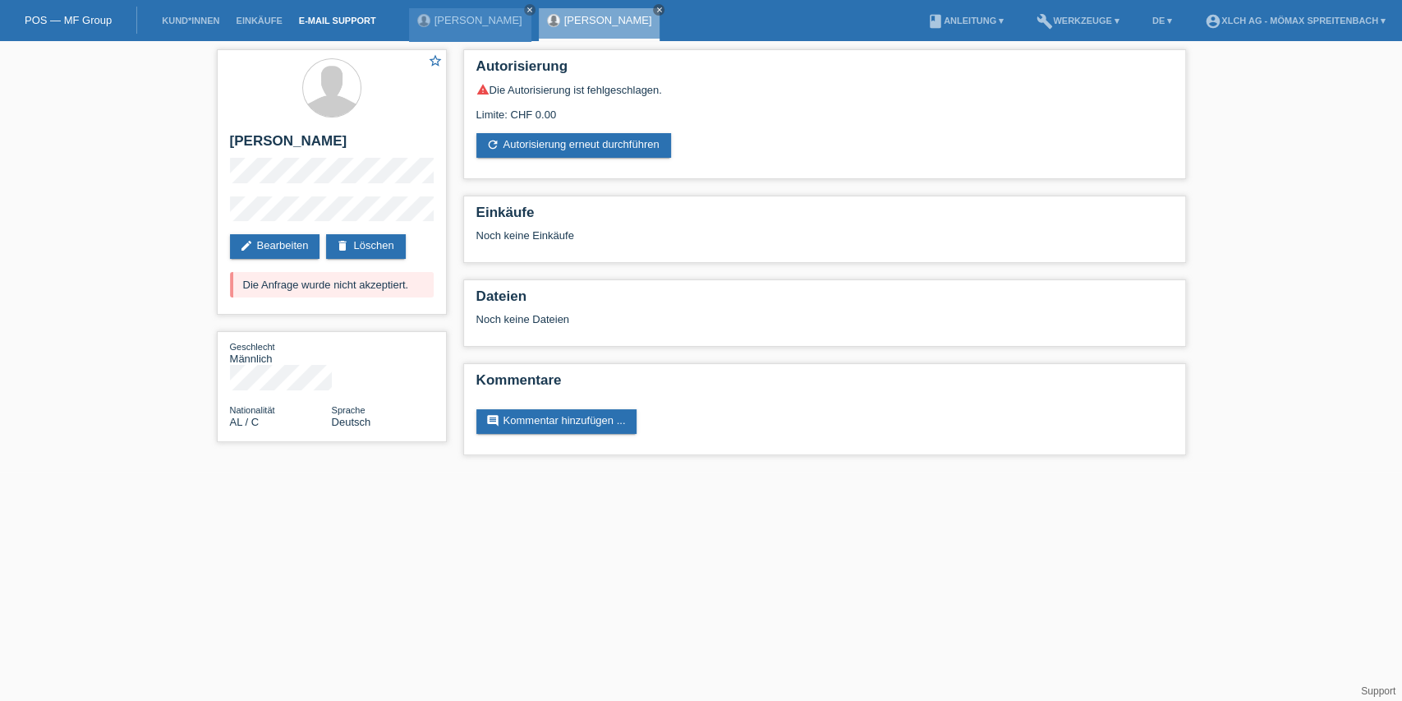
click at [350, 23] on link "E-Mail Support" at bounding box center [338, 21] width 94 height 10
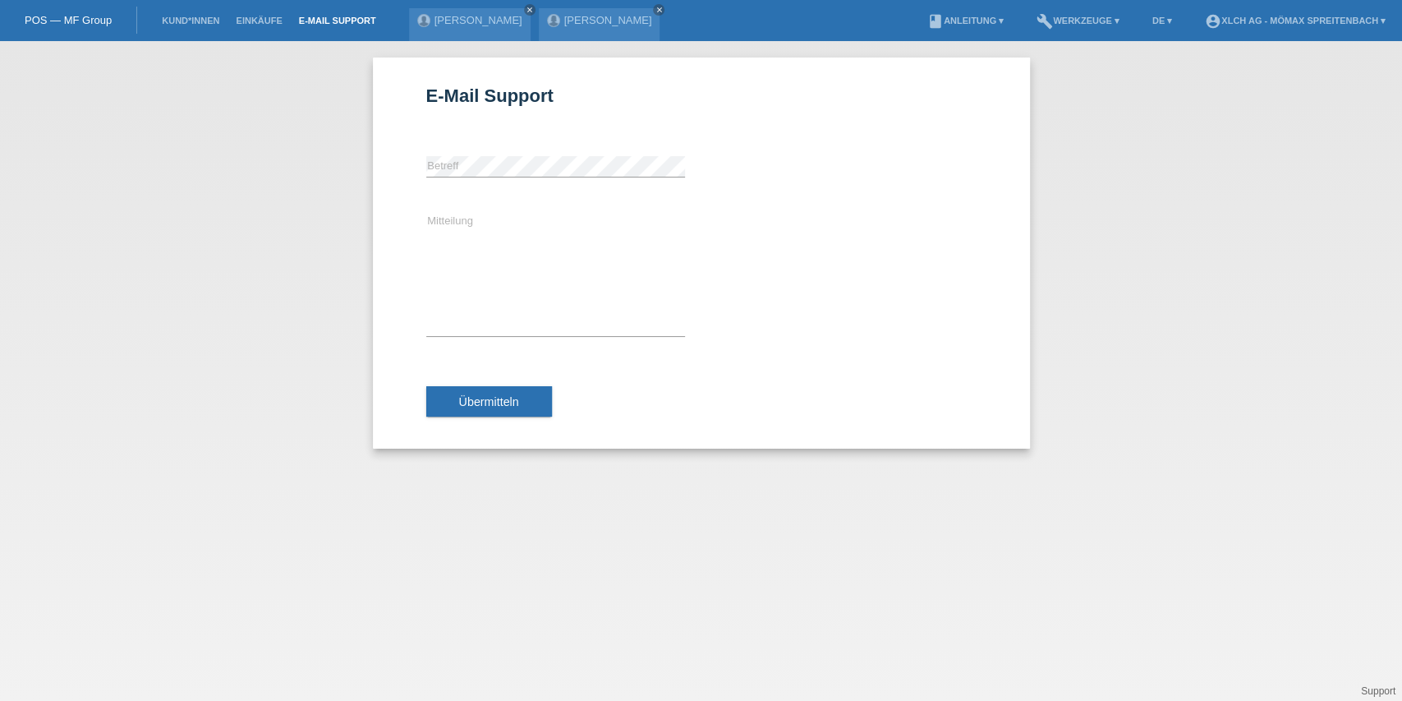
click at [1299, 30] on li "account_circle XLCH AG - Mömax Spreitenbach ▾" at bounding box center [1295, 21] width 197 height 42
click at [1306, 24] on link "account_circle XLCH AG - Mömax Spreitenbach ▾" at bounding box center [1295, 21] width 197 height 10
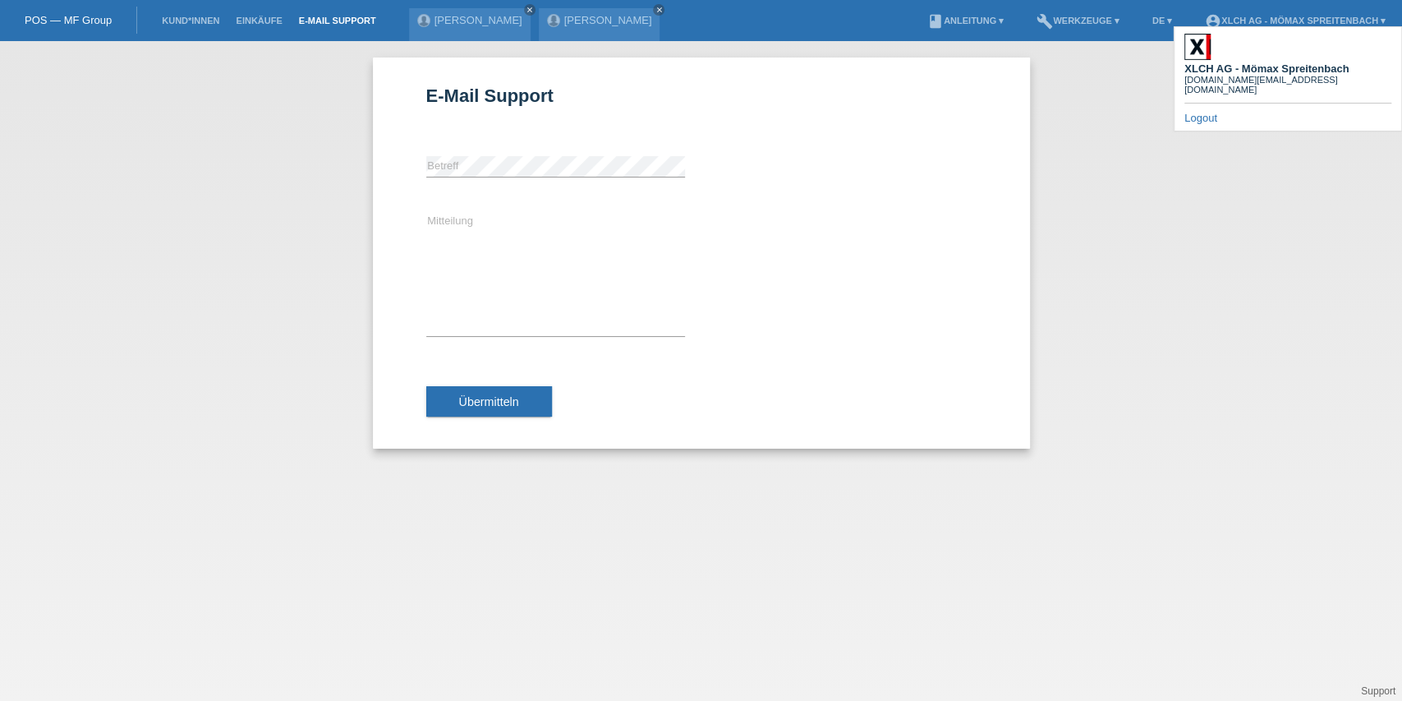
click at [1183, 235] on div "E-Mail Support error Betreff Mitteilung Übermitteln" at bounding box center [701, 371] width 1402 height 660
click at [34, 7] on div "POS — MF Group" at bounding box center [68, 20] width 137 height 27
click at [35, 25] on link "POS — MF Group" at bounding box center [68, 20] width 87 height 12
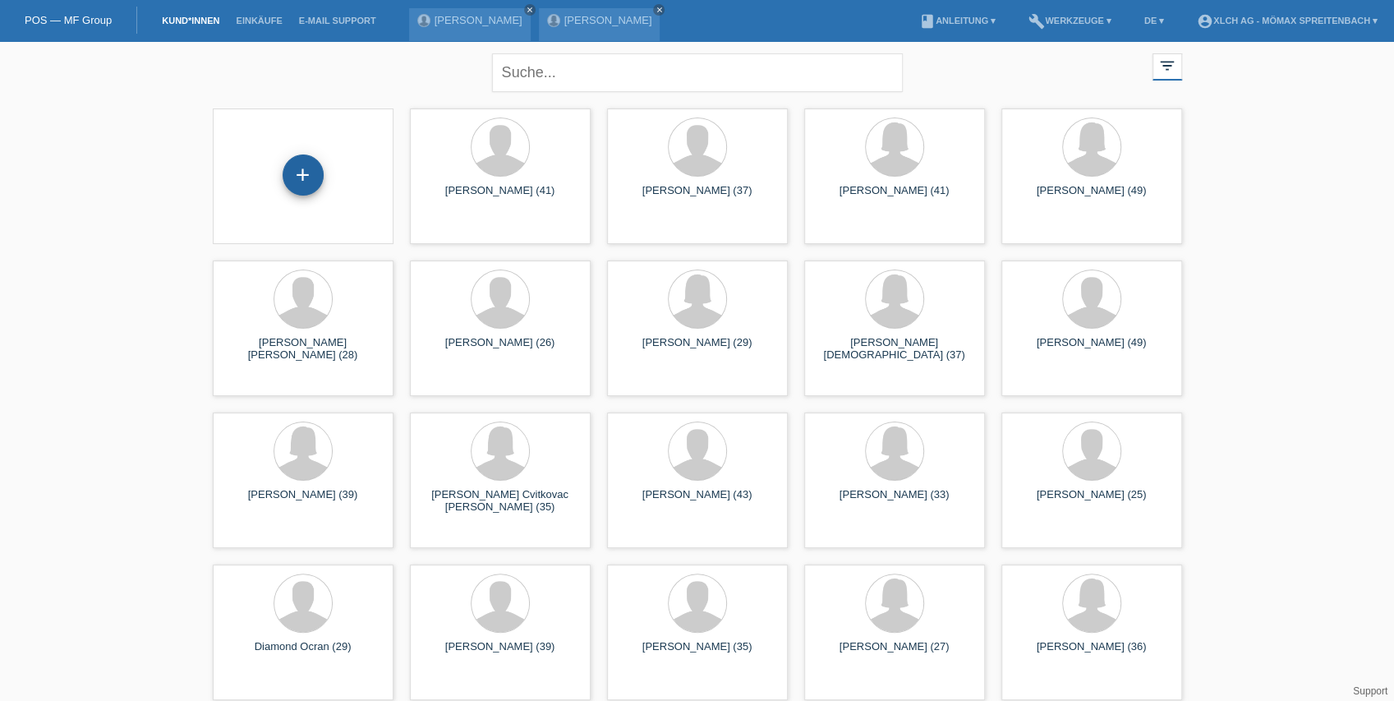
click at [314, 174] on div "+" at bounding box center [303, 174] width 41 height 41
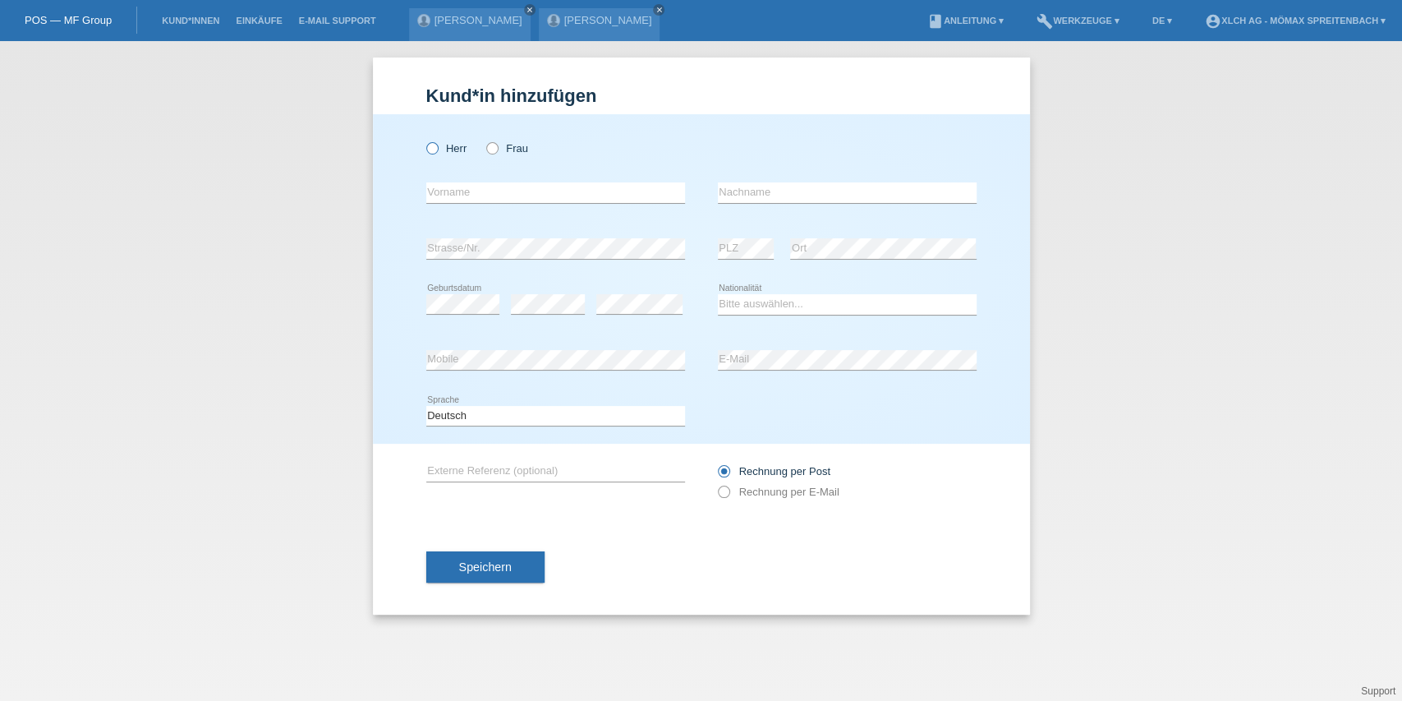
click at [423, 140] on icon at bounding box center [423, 140] width 0 height 0
click at [430, 153] on input "Herr" at bounding box center [431, 147] width 11 height 11
radio input "true"
click at [463, 186] on input "text" at bounding box center [555, 192] width 259 height 21
type input "f"
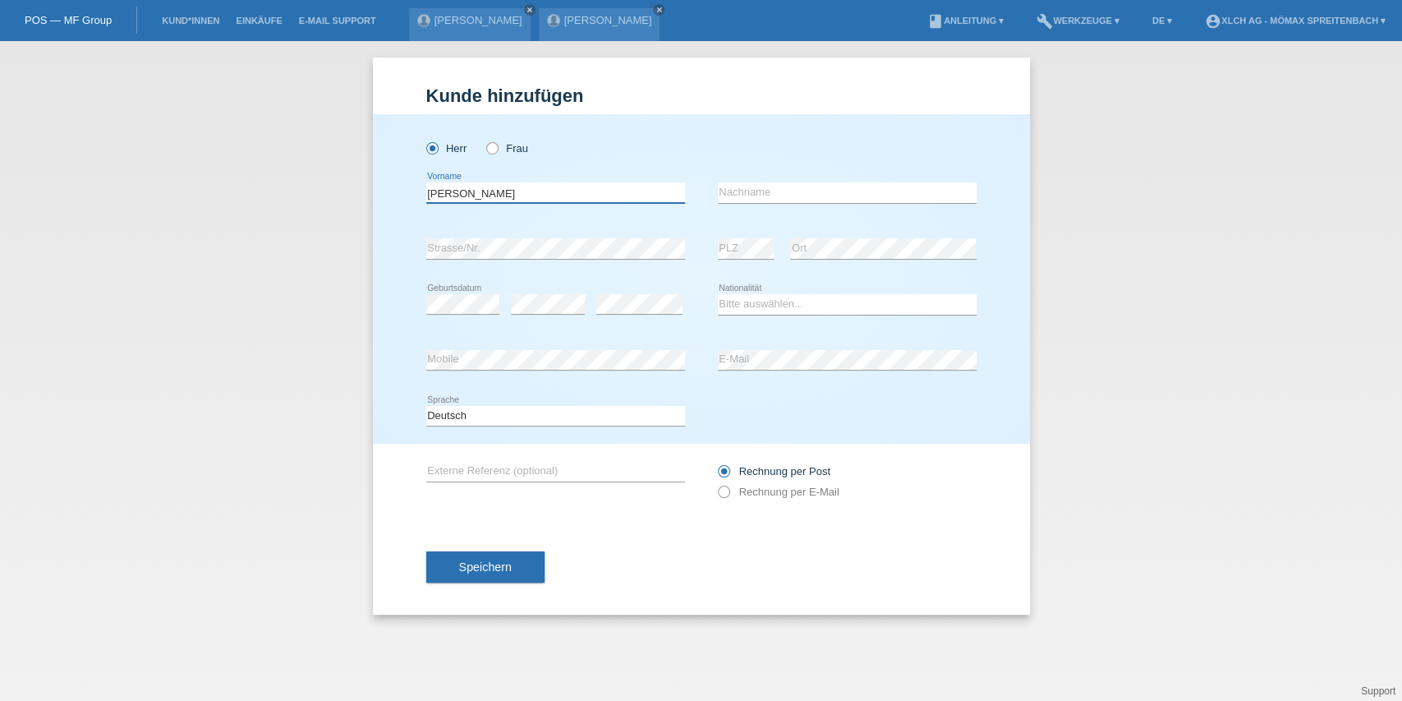
type input "Filip"
type input "Peranovic"
click at [775, 302] on select "Bitte auswählen... Schweiz Deutschland Liechtenstein Österreich ------------ Af…" at bounding box center [847, 304] width 259 height 20
select select "CH"
click at [718, 294] on select "Bitte auswählen... Schweiz Deutschland Liechtenstein Österreich ------------ Af…" at bounding box center [847, 304] width 259 height 20
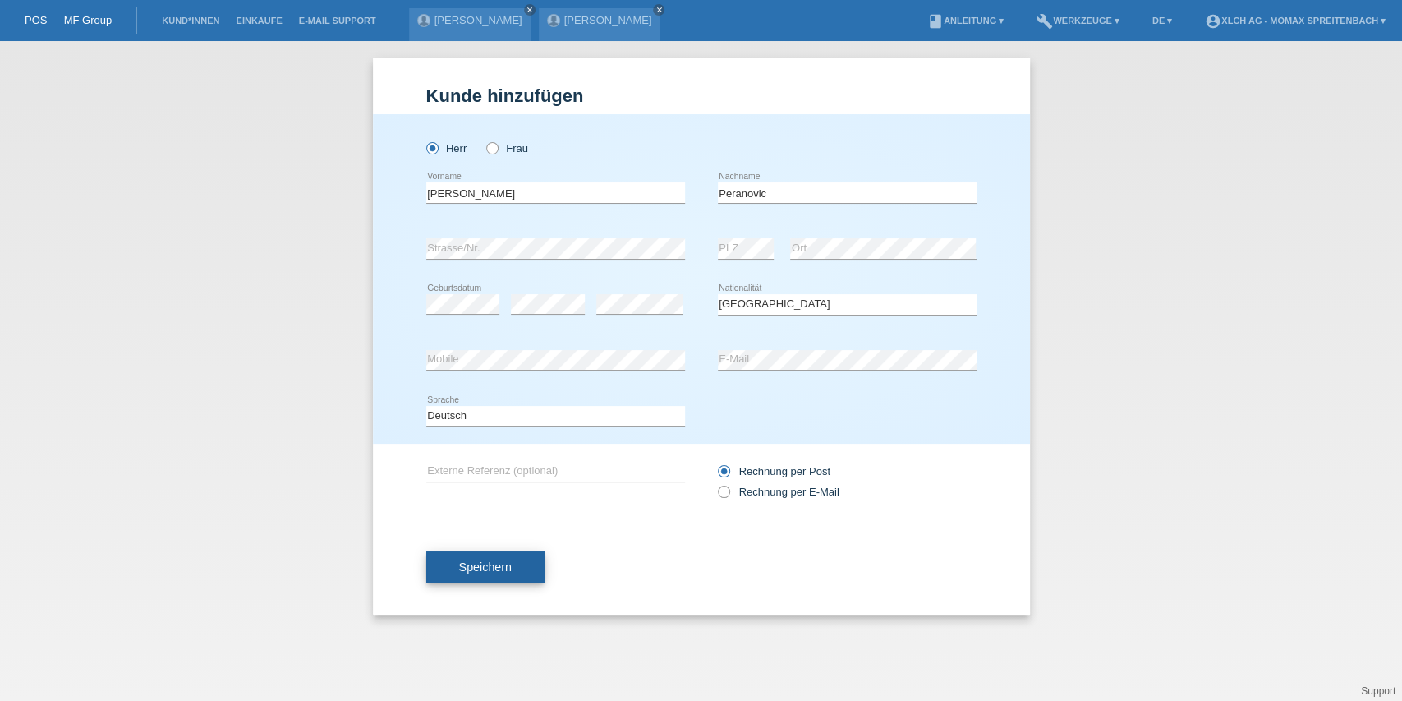
click at [513, 570] on button "Speichern" at bounding box center [485, 566] width 118 height 31
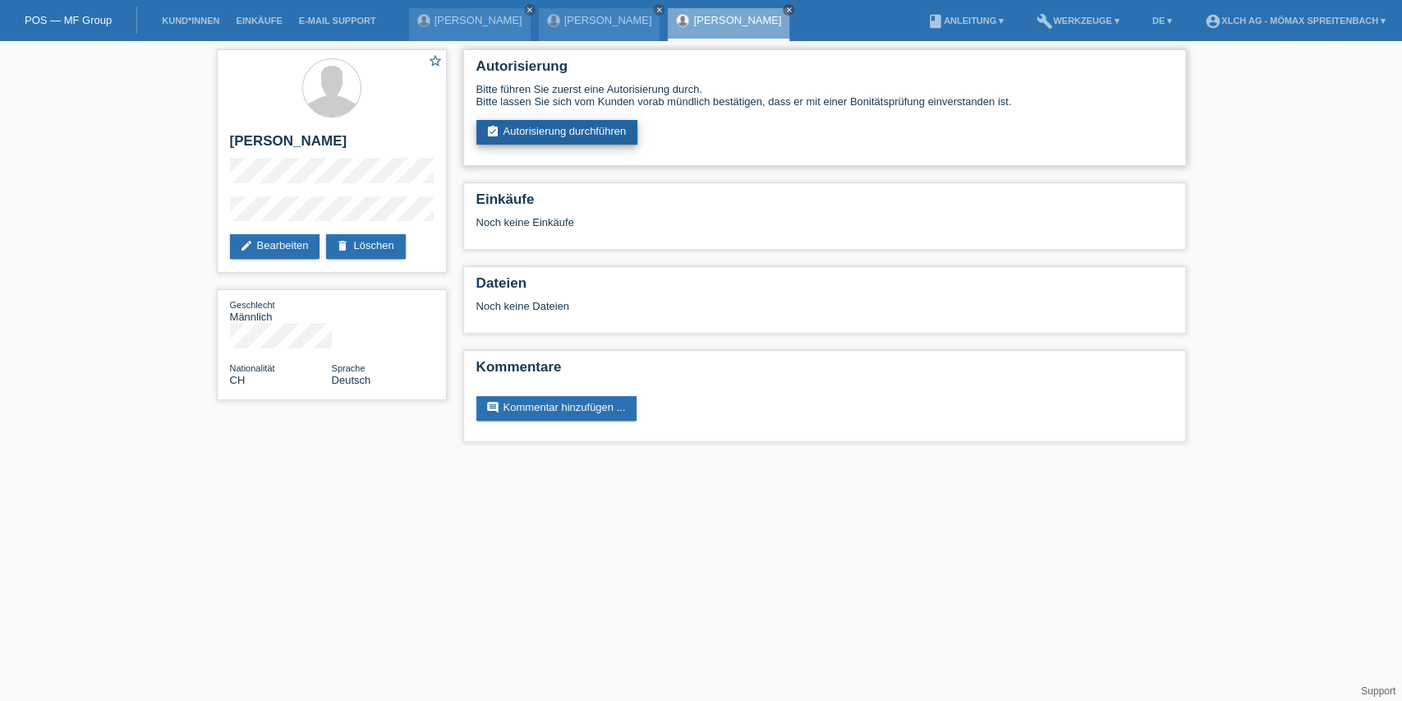
click at [541, 133] on link "assignment_turned_in Autorisierung durchführen" at bounding box center [557, 132] width 162 height 25
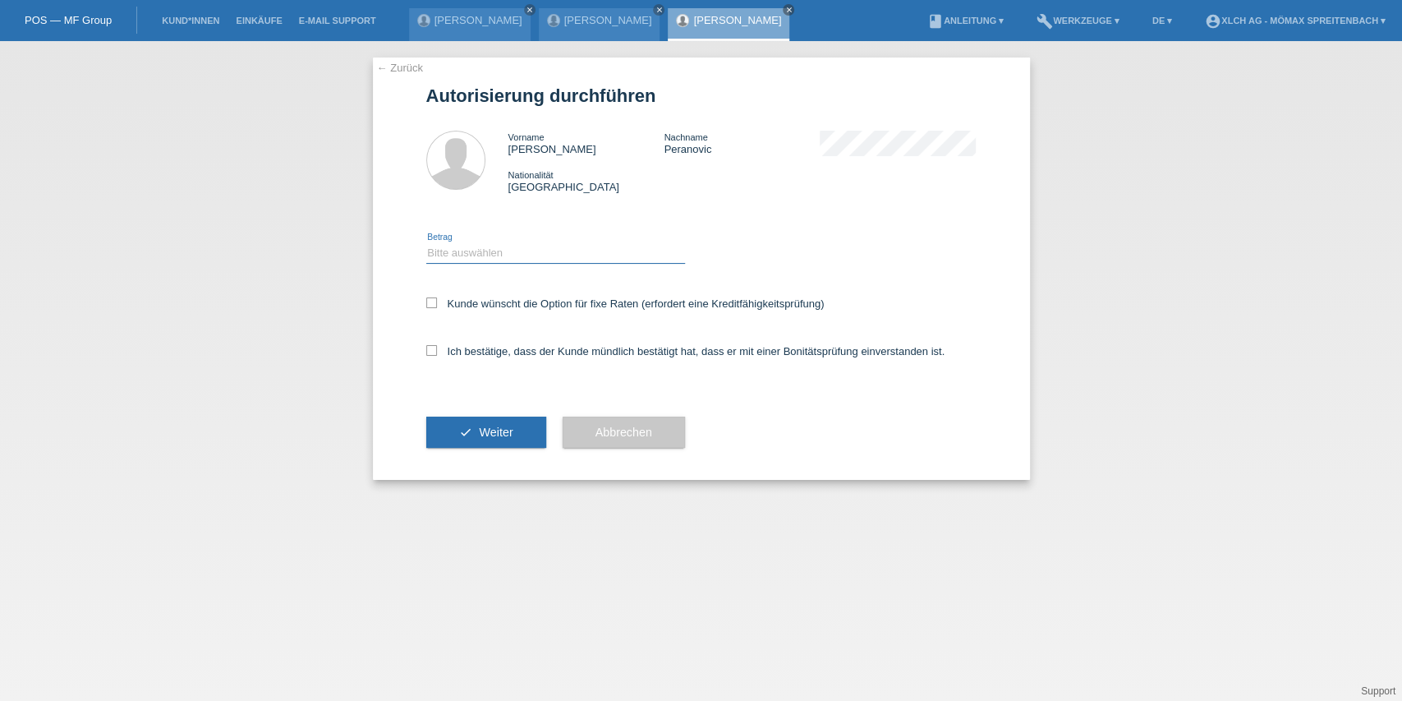
click at [465, 259] on select "Bitte auswählen CHF 1.00 - CHF 499.00 CHF 500.00 - CHF 1'999.00 CHF 2'000.00 - …" at bounding box center [555, 253] width 259 height 20
select select "2"
click at [426, 243] on select "Bitte auswählen CHF 1.00 - CHF 499.00 CHF 500.00 - CHF 1'999.00 CHF 2'000.00 - …" at bounding box center [555, 253] width 259 height 20
click at [435, 306] on icon at bounding box center [431, 302] width 11 height 11
click at [435, 306] on input "Kunde wünscht die Option für fixe Raten (erfordert eine Kreditfähigkeitsprüfung)" at bounding box center [431, 302] width 11 height 11
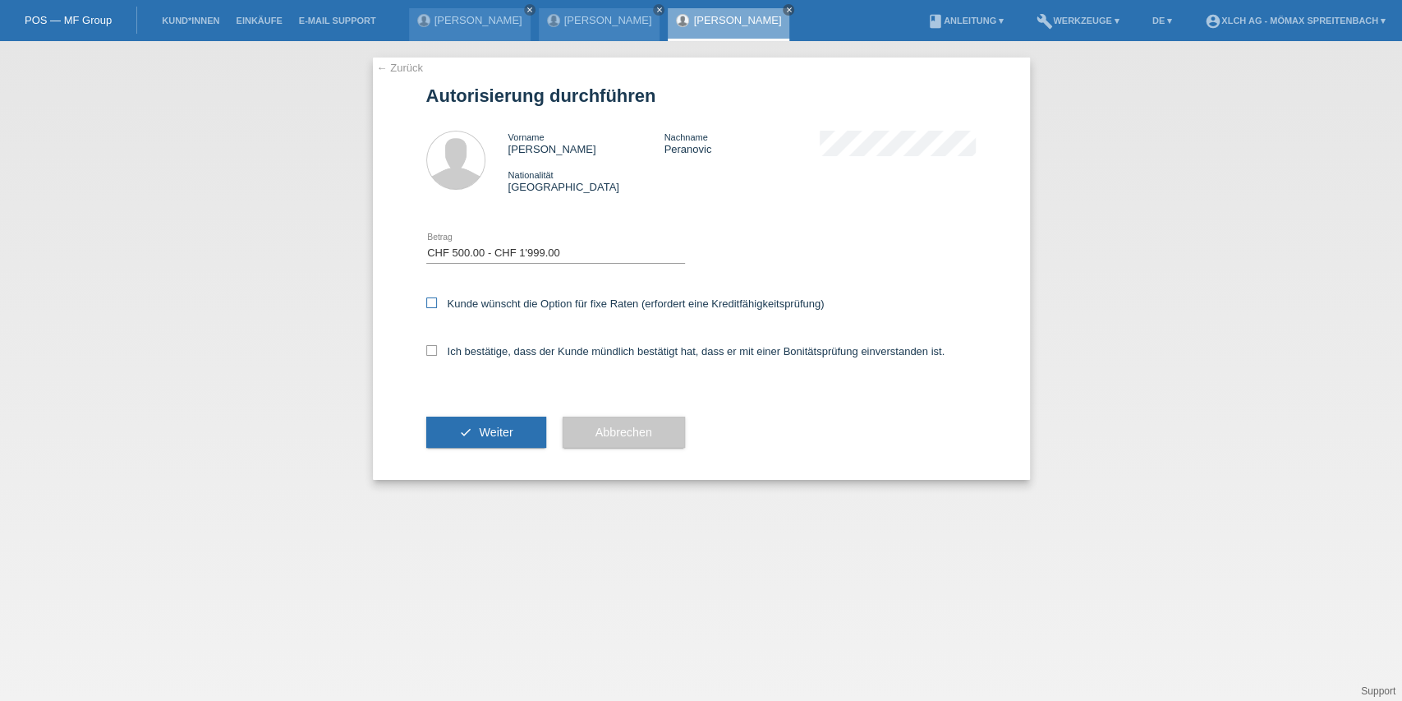
checkbox input "true"
click at [432, 352] on icon at bounding box center [431, 350] width 11 height 11
click at [432, 352] on input "Ich bestätige, dass der Kunde mündlich bestätigt hat, dass er mit einer Bonität…" at bounding box center [431, 350] width 11 height 11
checkbox input "true"
click at [494, 436] on span "Weiter" at bounding box center [496, 431] width 34 height 13
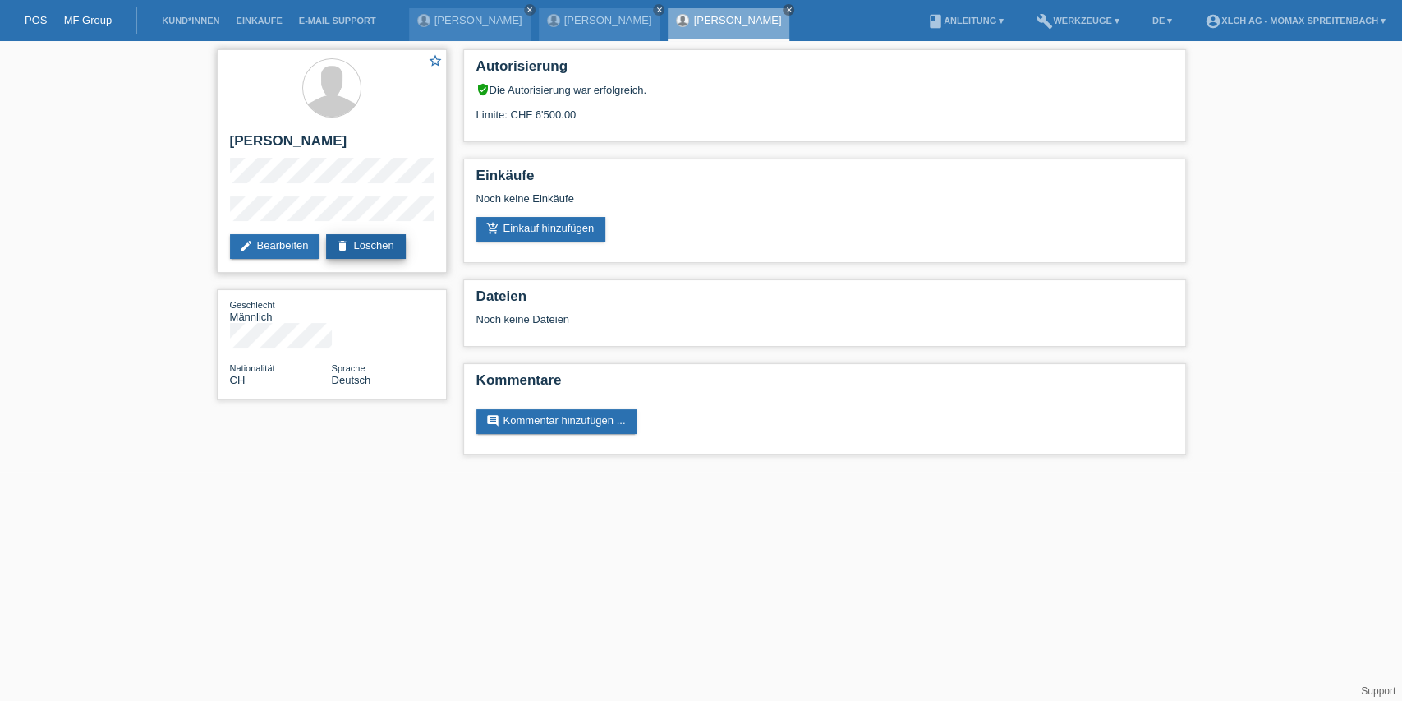
click at [399, 248] on link "delete Löschen" at bounding box center [365, 246] width 79 height 25
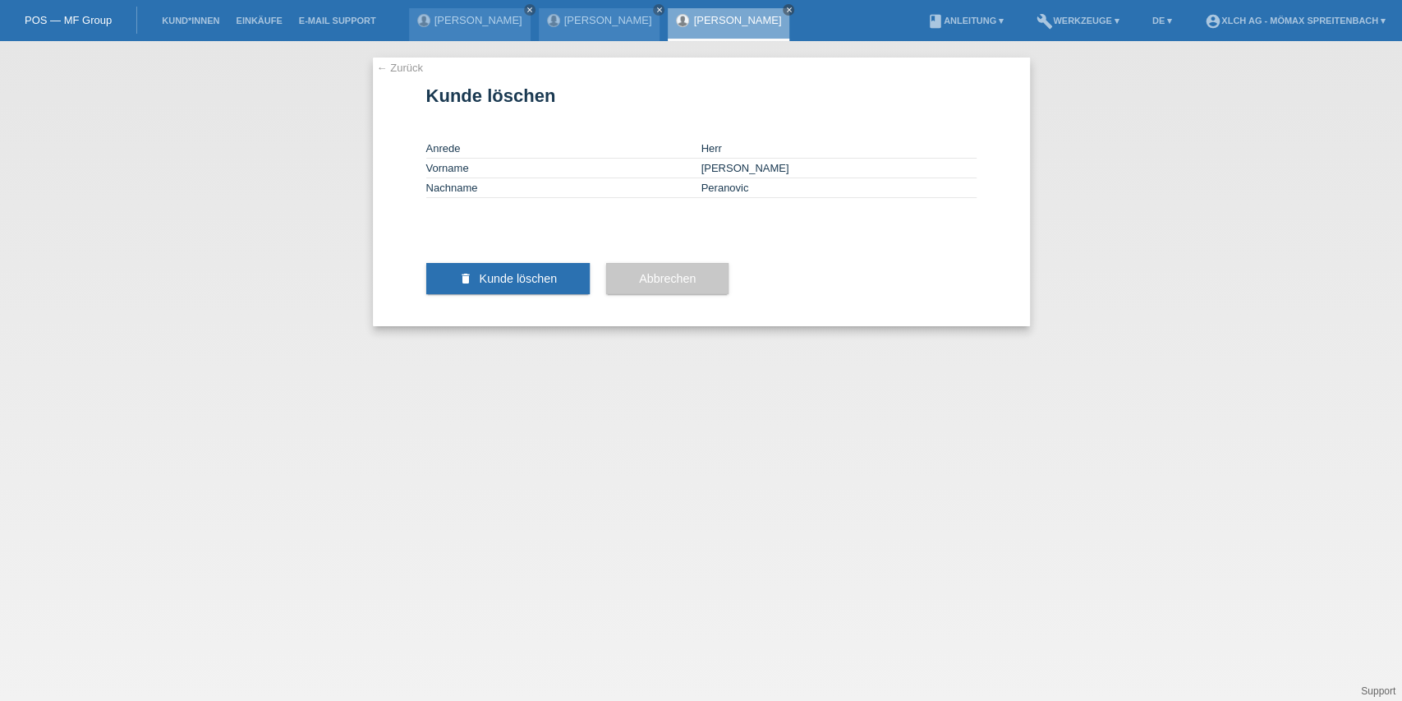
click at [530, 294] on button "delete Kunde löschen" at bounding box center [508, 278] width 164 height 31
